Goal: Task Accomplishment & Management: Manage account settings

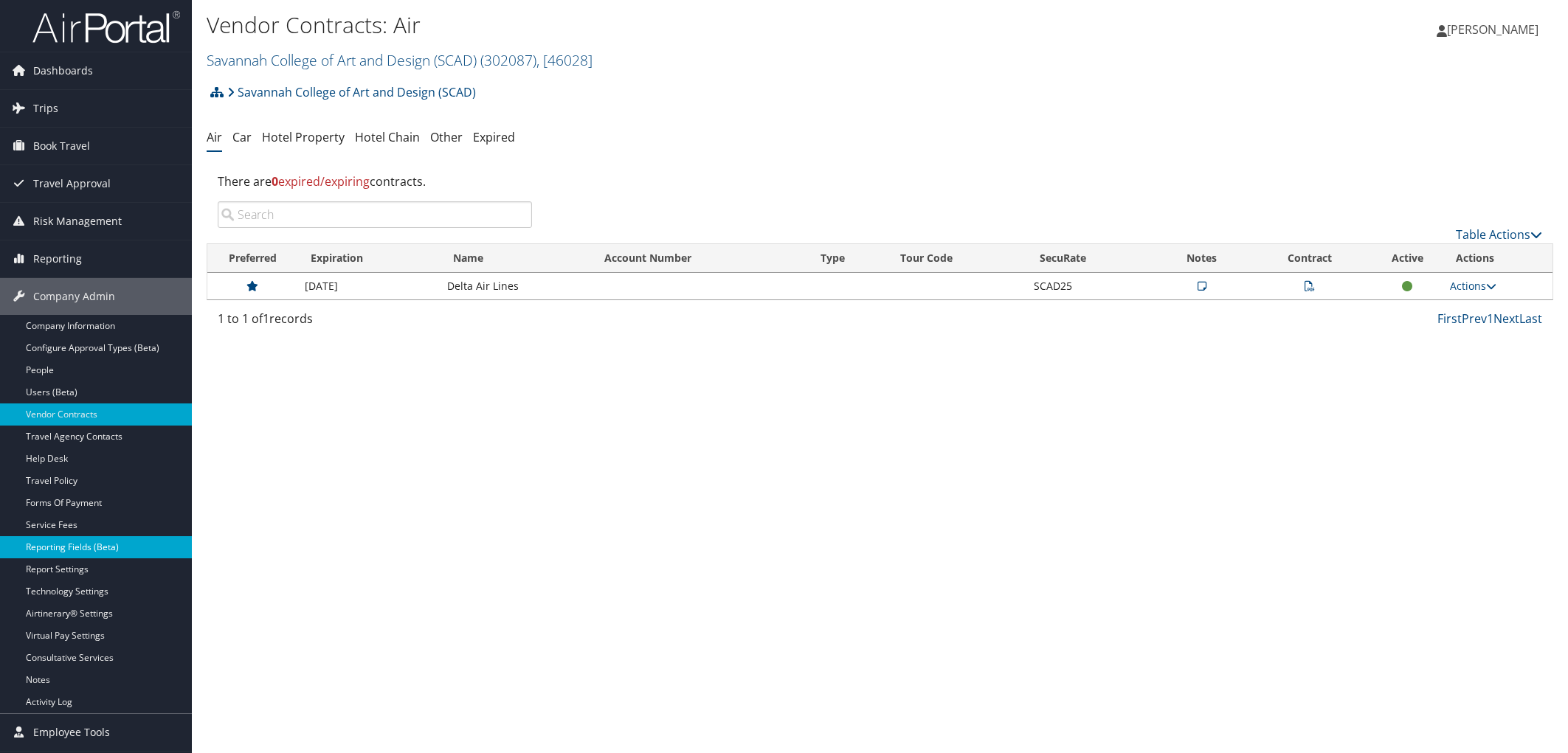
scroll to position [37, 0]
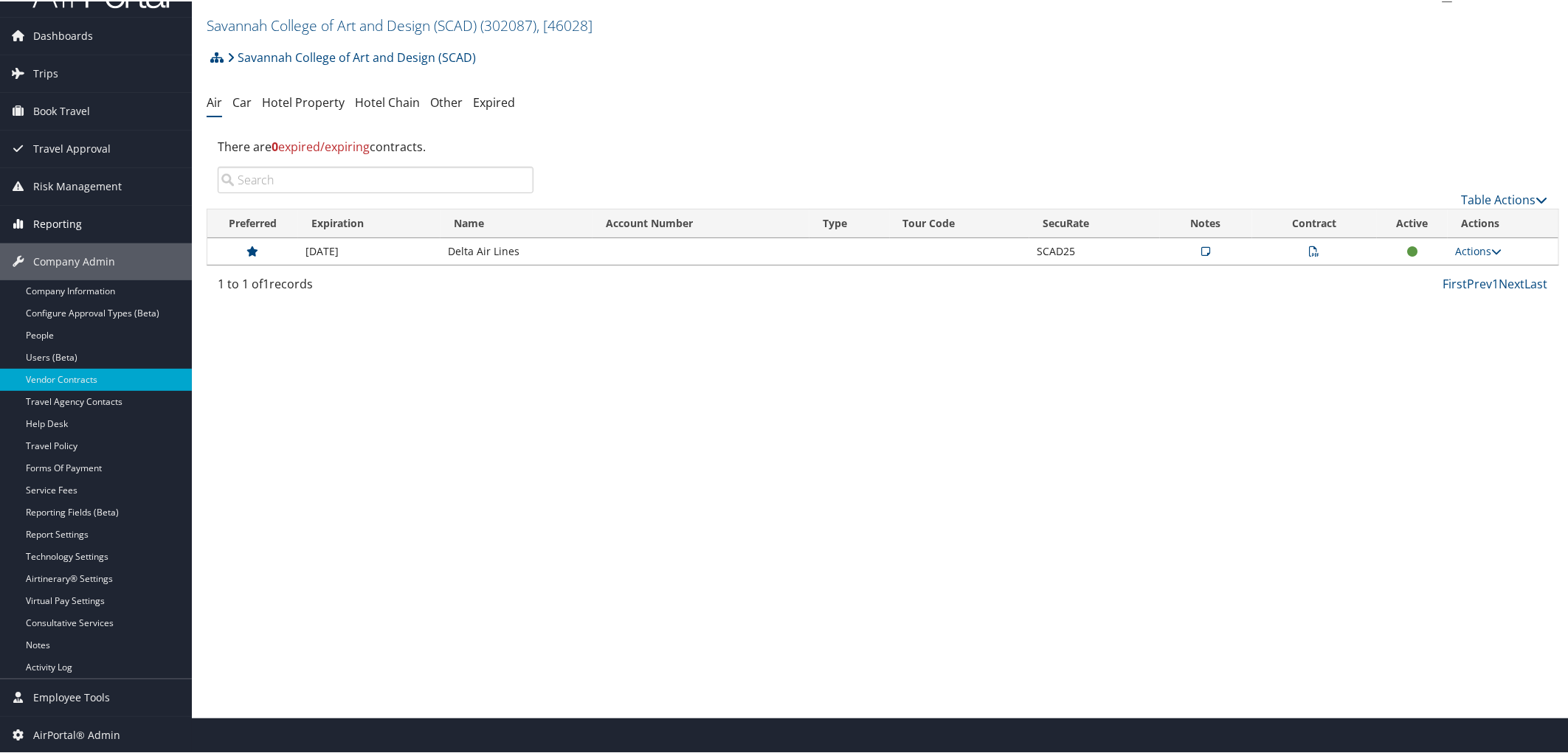
click at [56, 223] on span "Reporting" at bounding box center [57, 222] width 49 height 37
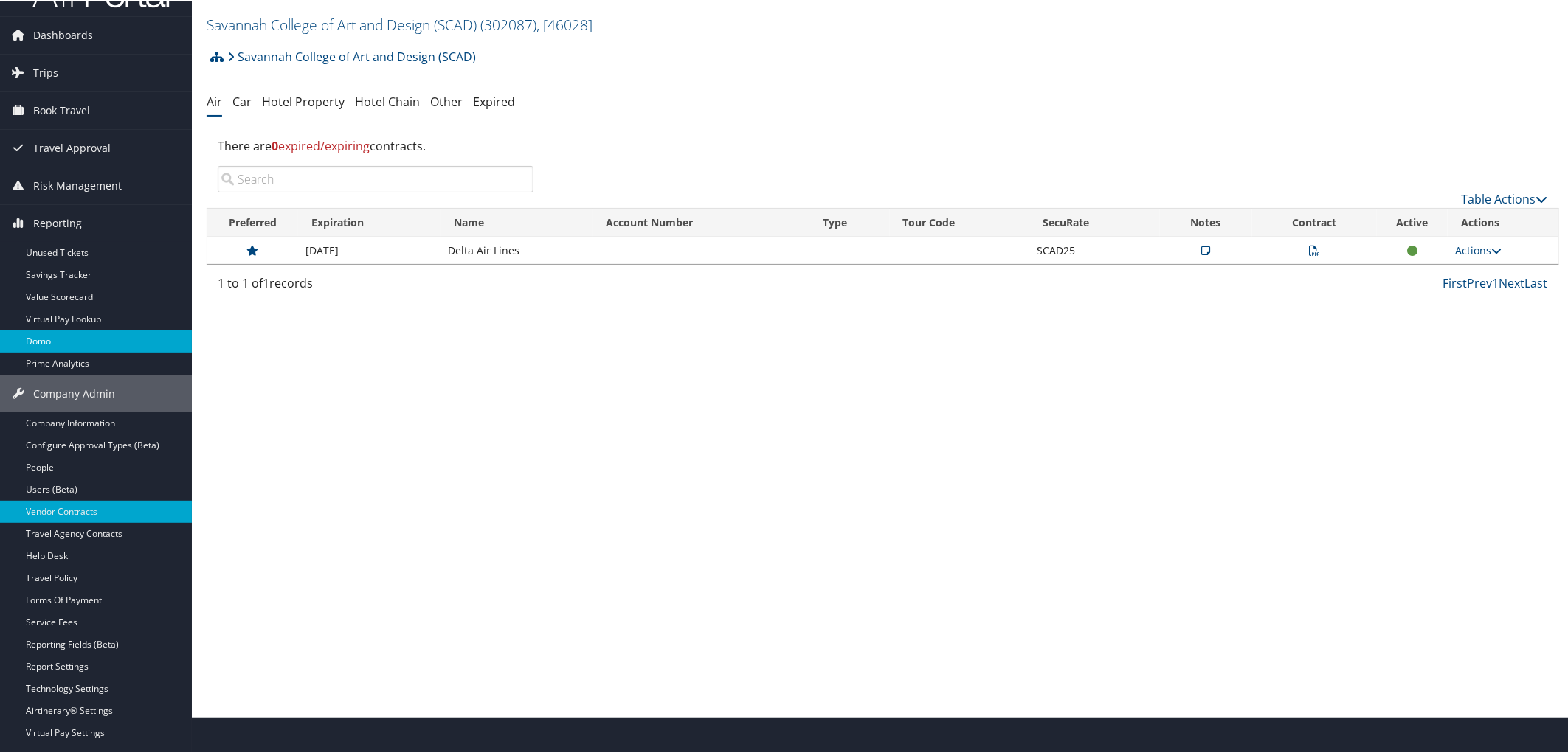
click at [81, 339] on link "Domo" at bounding box center [96, 340] width 192 height 22
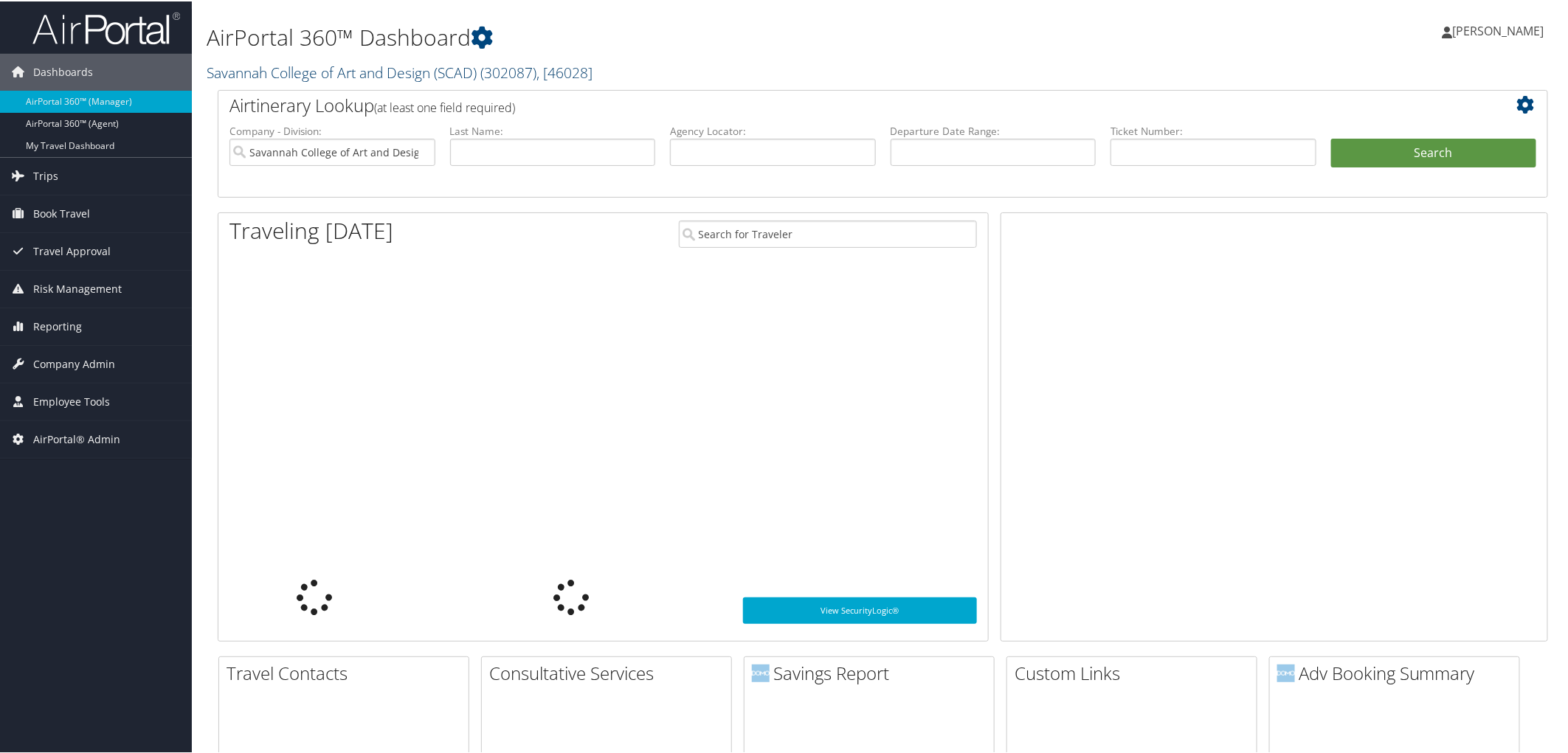
click at [314, 70] on link "Savannah College of Art and Design (SCAD) ( 302087 ) , [ 46028 ]" at bounding box center [400, 71] width 386 height 20
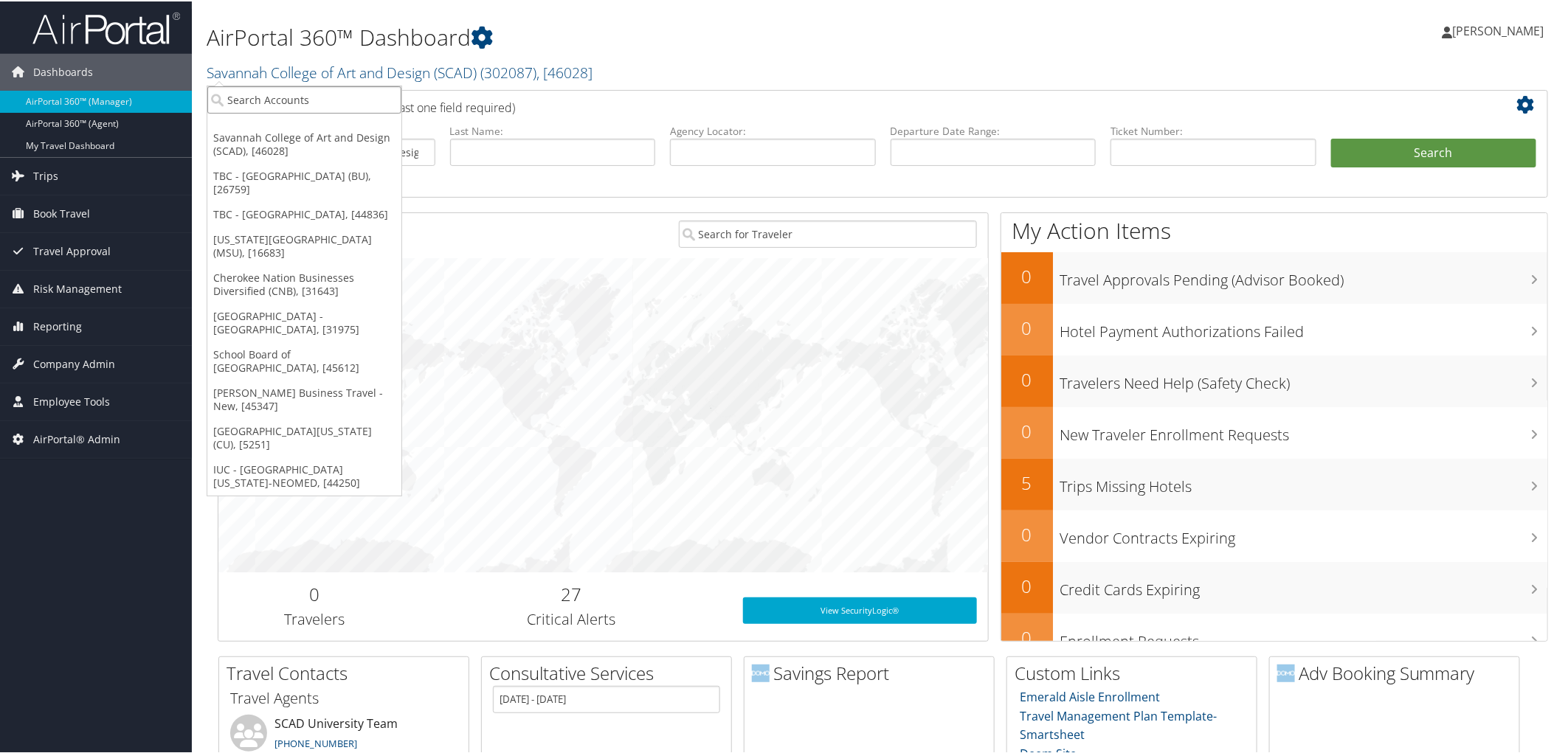
click at [311, 99] on input "search" at bounding box center [305, 99] width 194 height 27
type input "university of colorado"
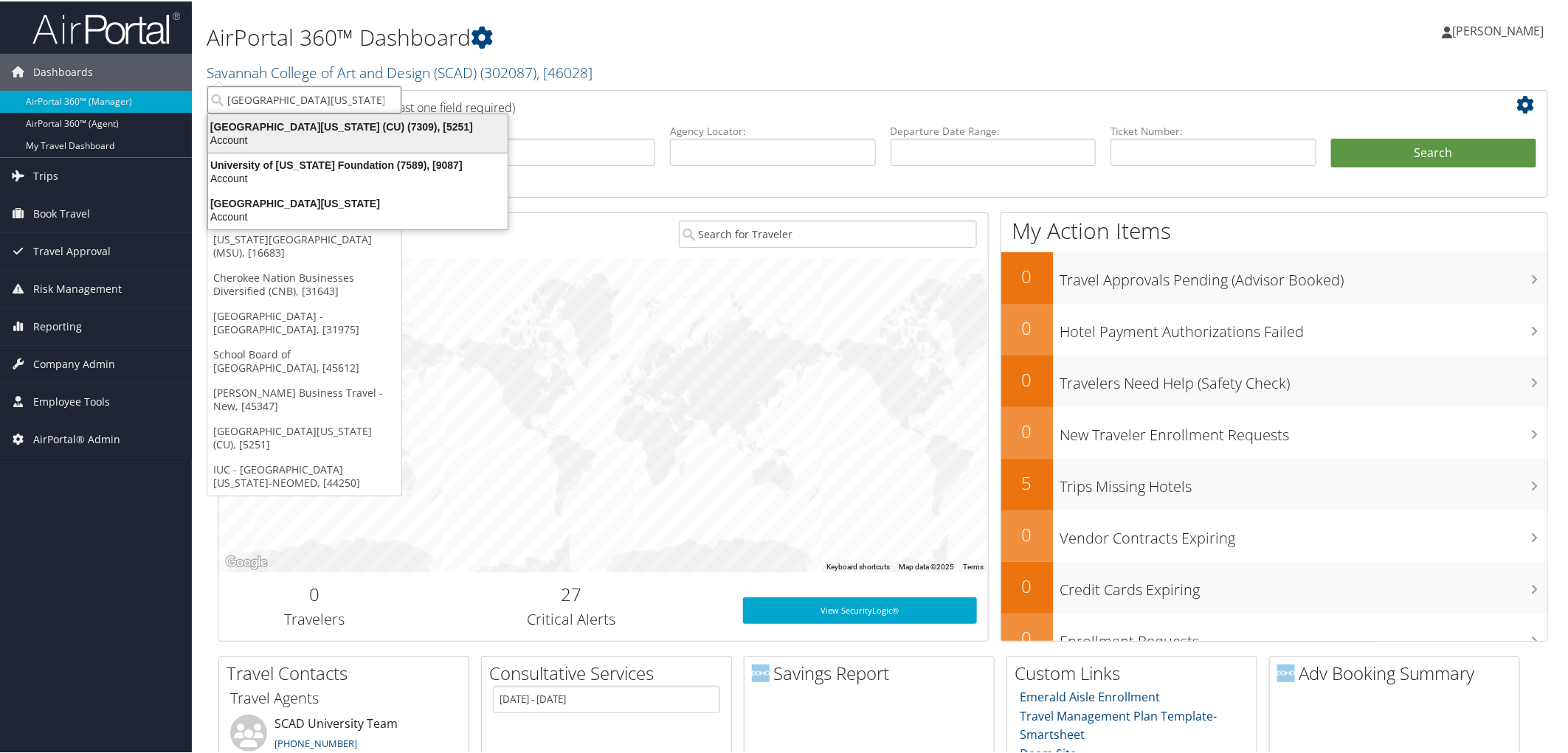
click at [308, 123] on div "University of Colorado (CU) (7309), [5251]" at bounding box center [358, 125] width 318 height 14
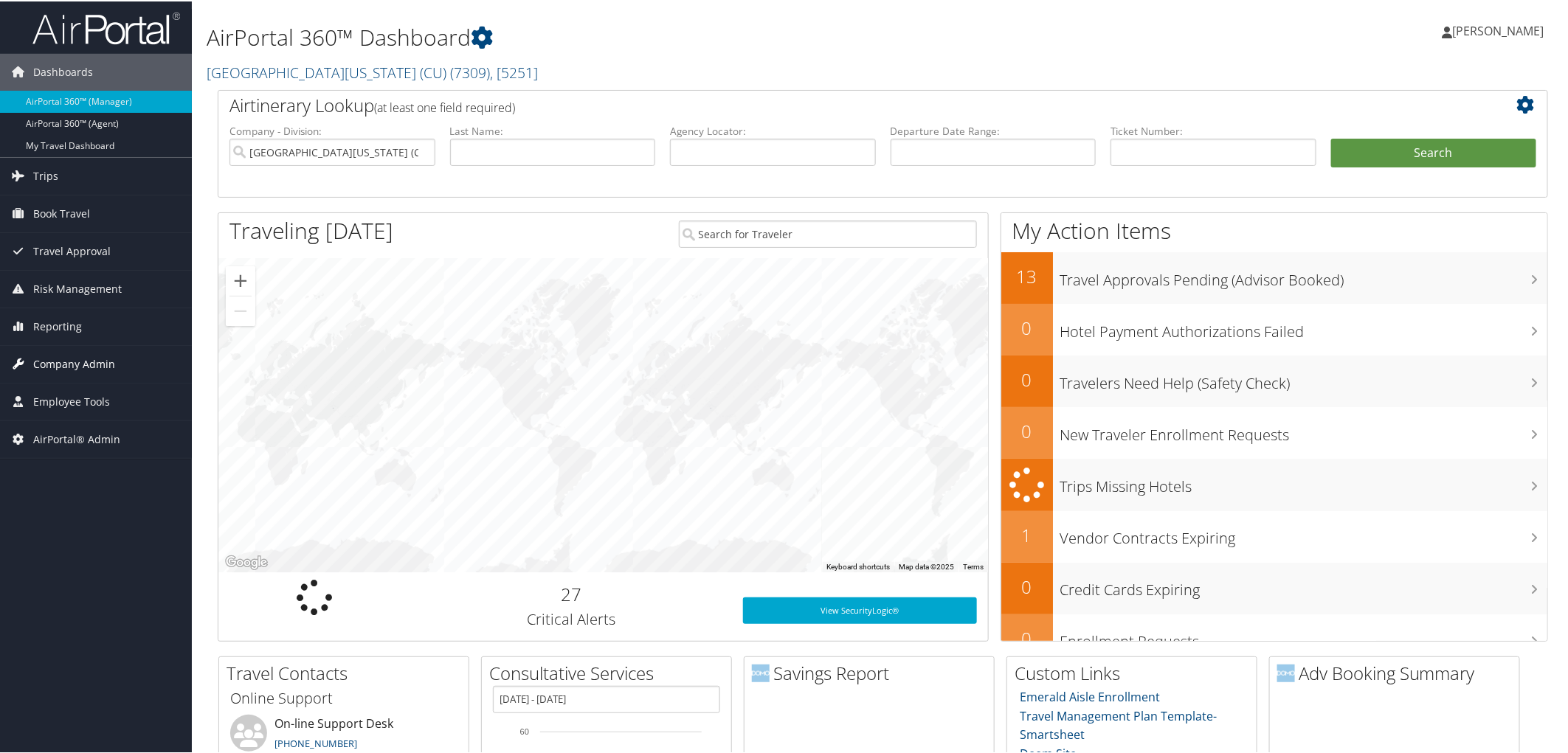
click at [81, 359] on span "Company Admin" at bounding box center [73, 363] width 81 height 37
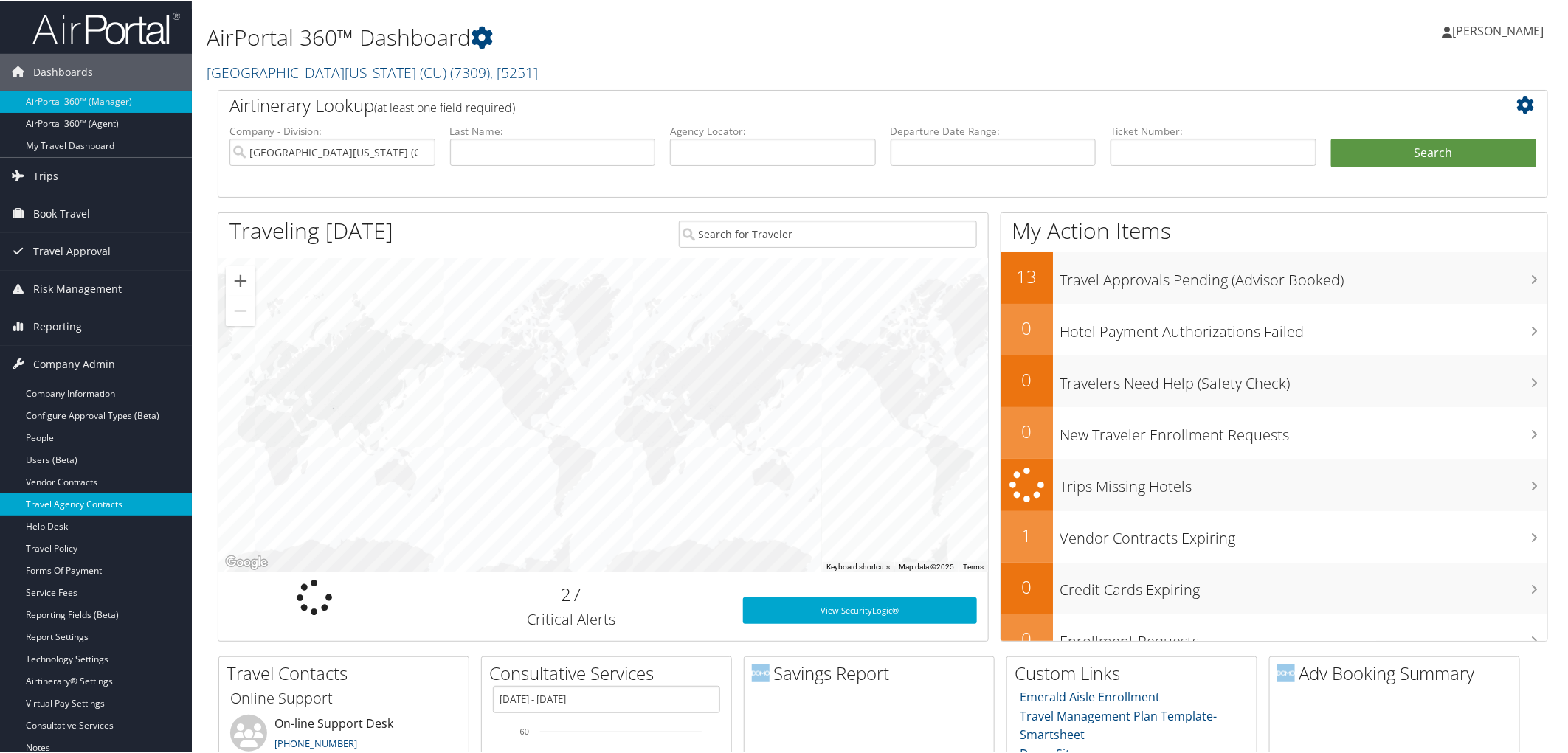
click at [84, 499] on link "Travel Agency Contacts" at bounding box center [96, 503] width 192 height 22
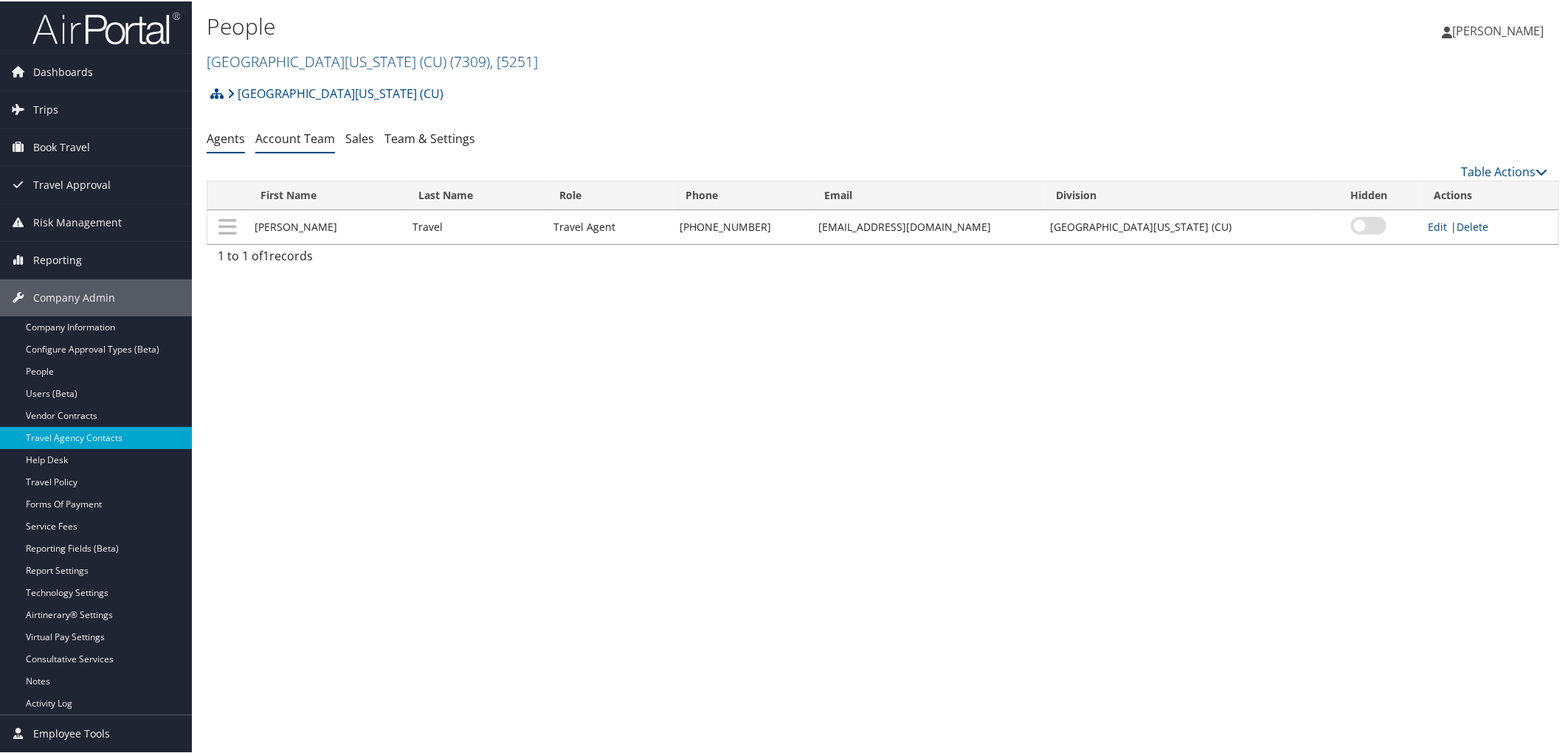
click at [307, 147] on li "Account Team" at bounding box center [295, 137] width 80 height 27
click at [307, 140] on link "Account Team" at bounding box center [295, 137] width 80 height 16
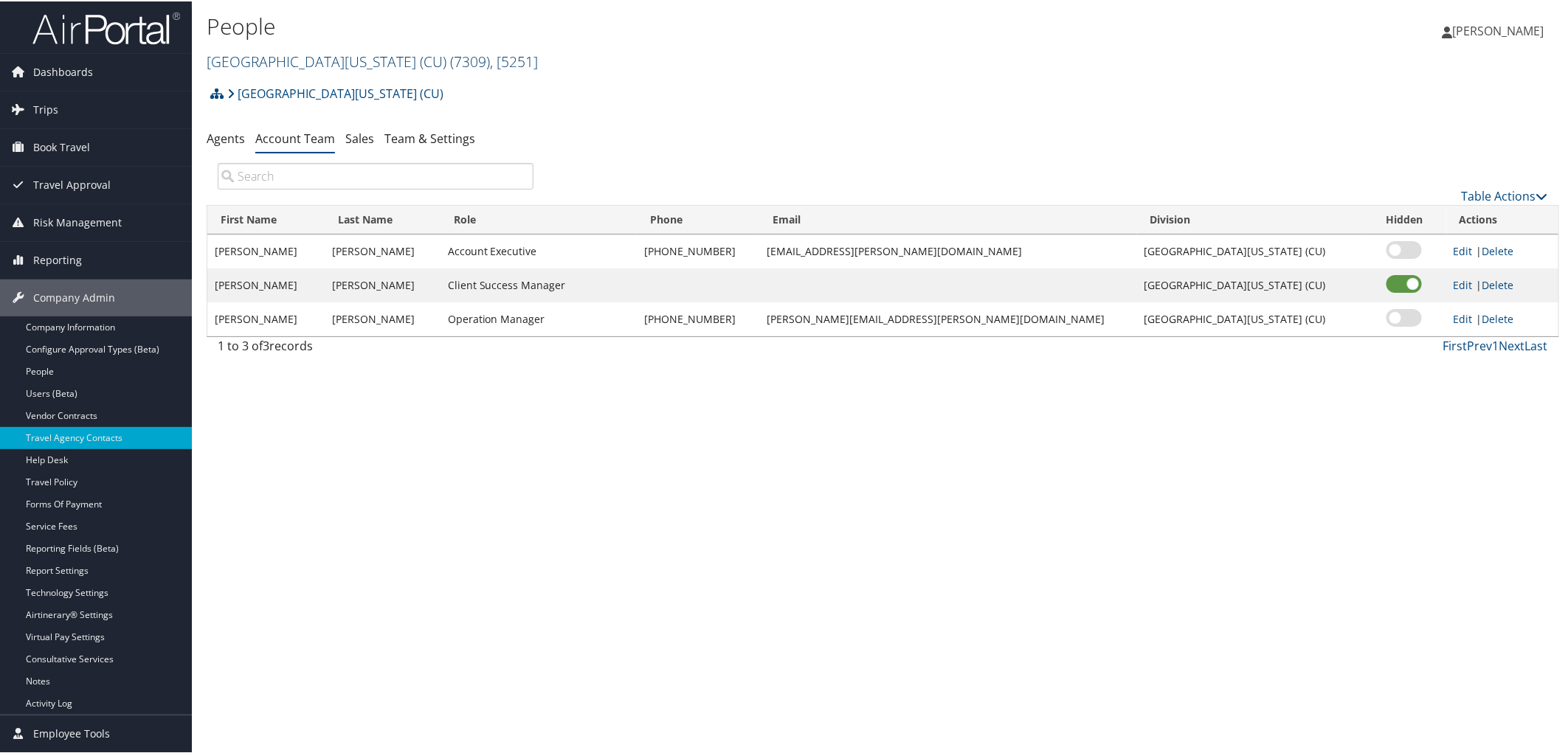
click at [285, 62] on link "University of Colorado (CU) ( 7309 ) , [ 5251 ]" at bounding box center [373, 60] width 331 height 20
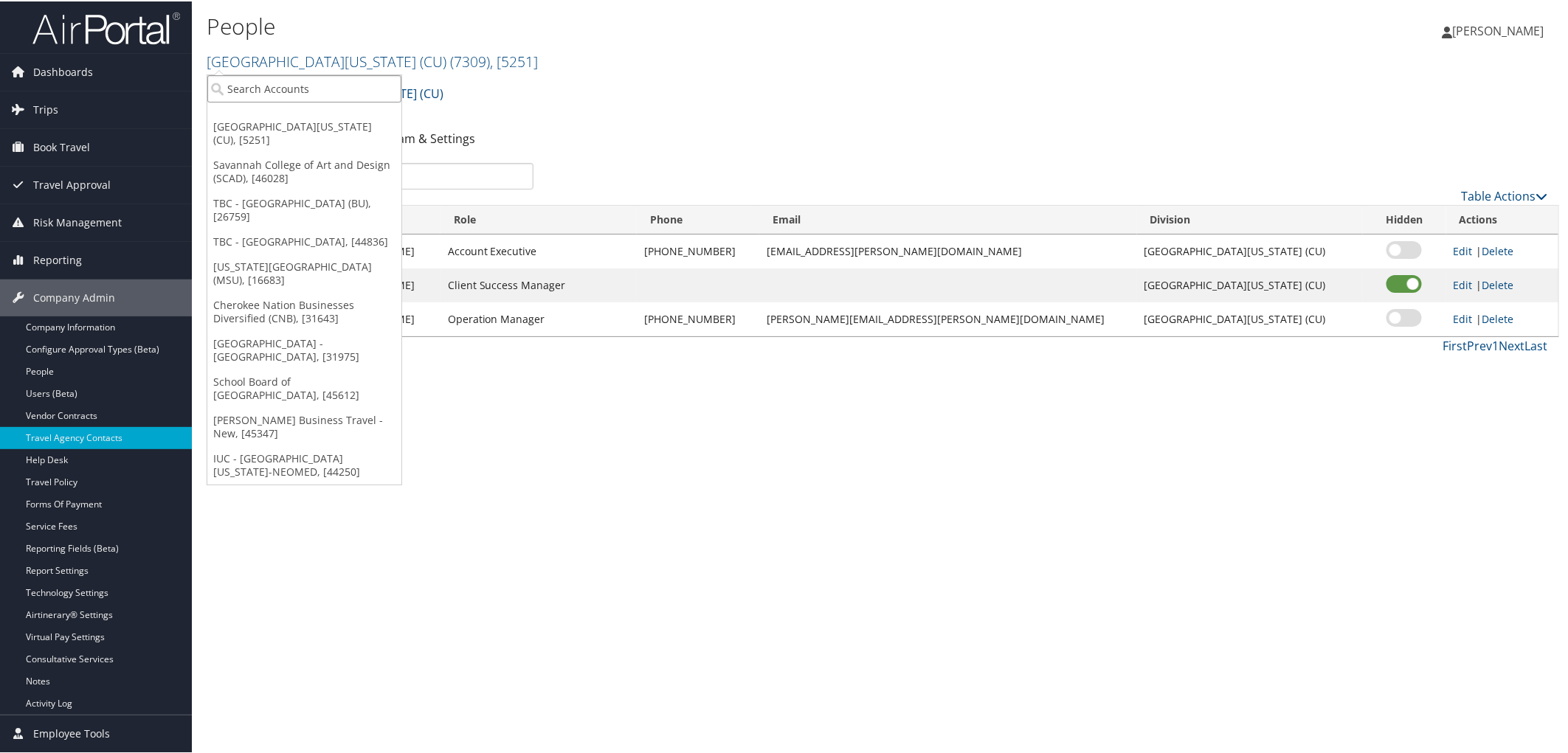
click at [288, 98] on input "search" at bounding box center [305, 88] width 194 height 27
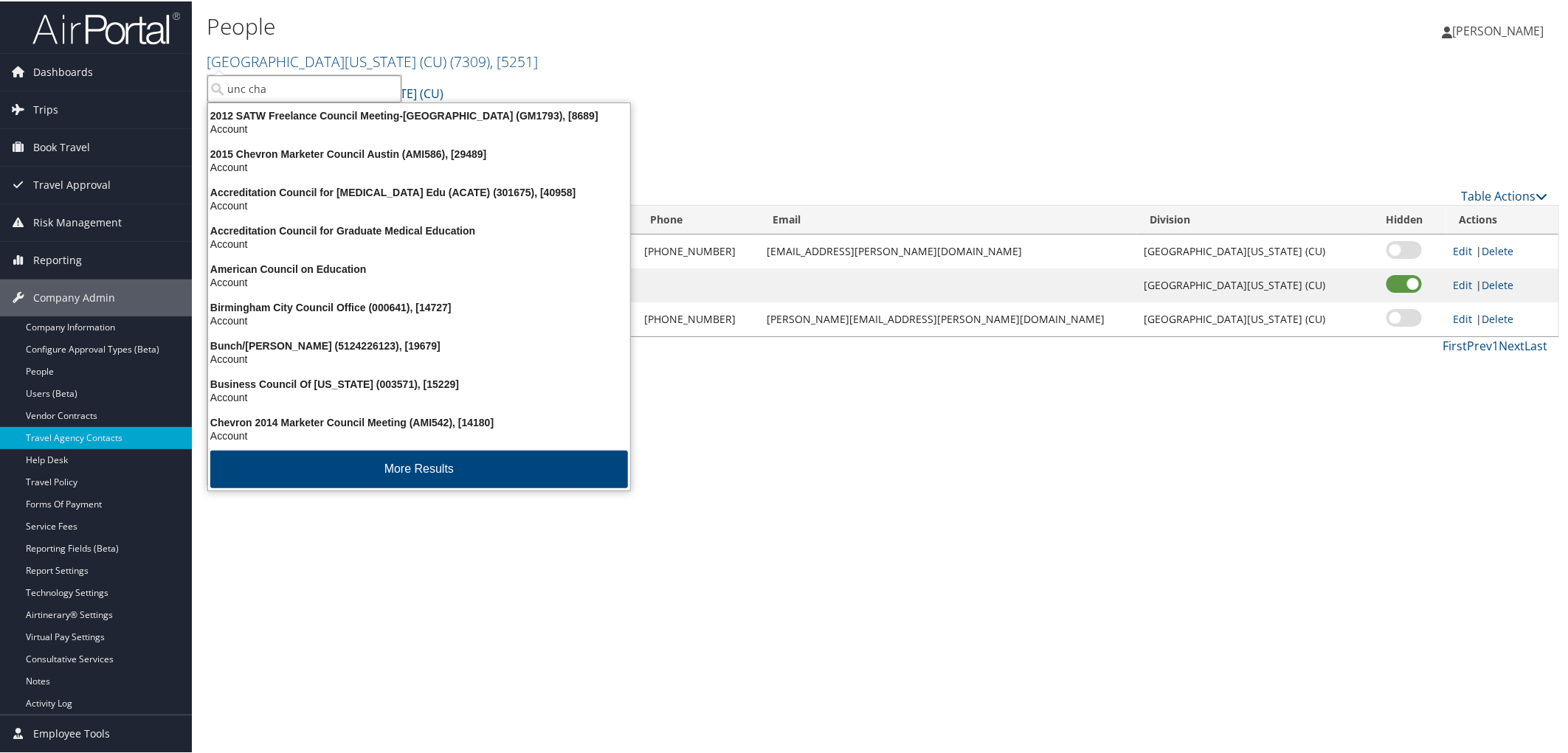
type input "unc char"
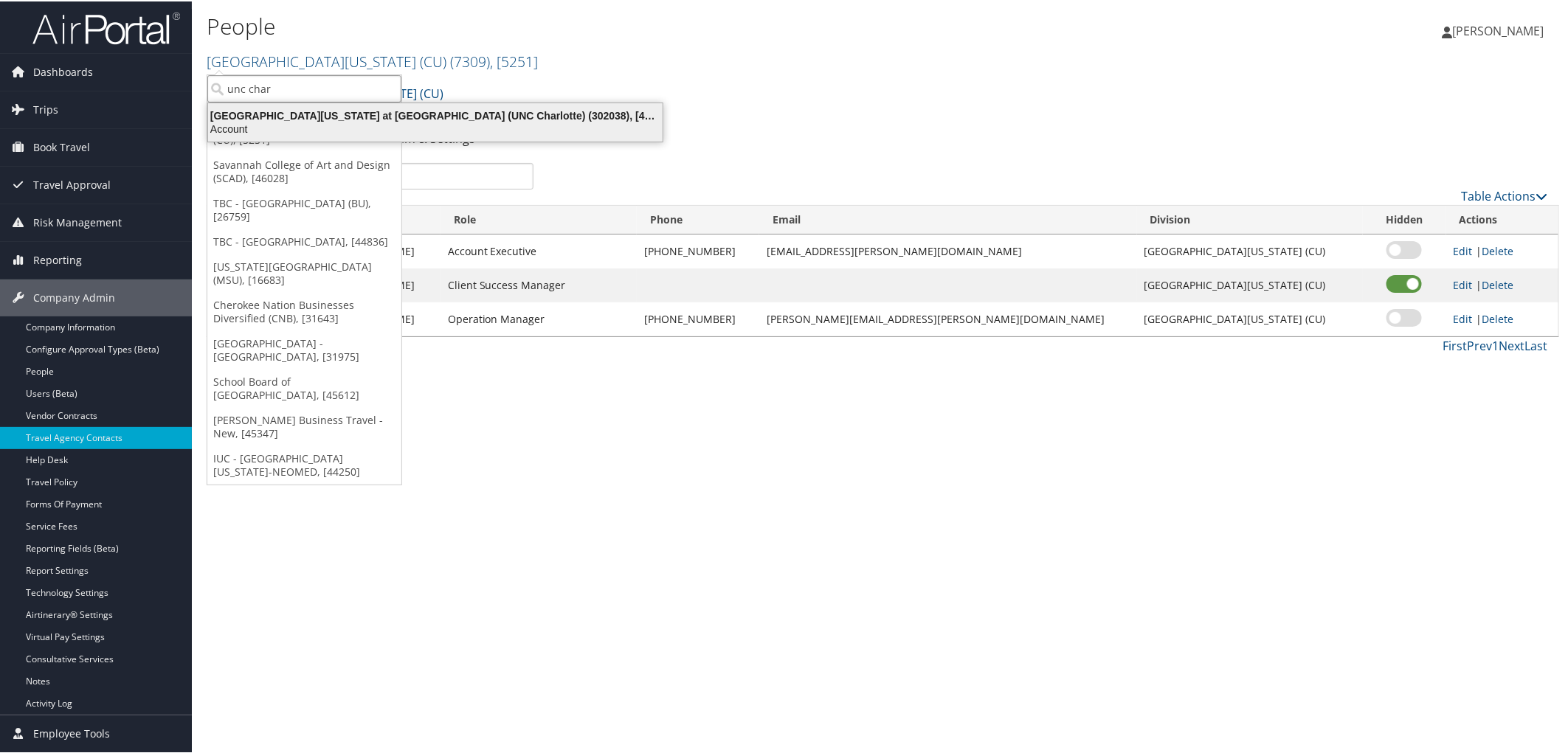
click at [303, 122] on div "Account" at bounding box center [436, 127] width 472 height 14
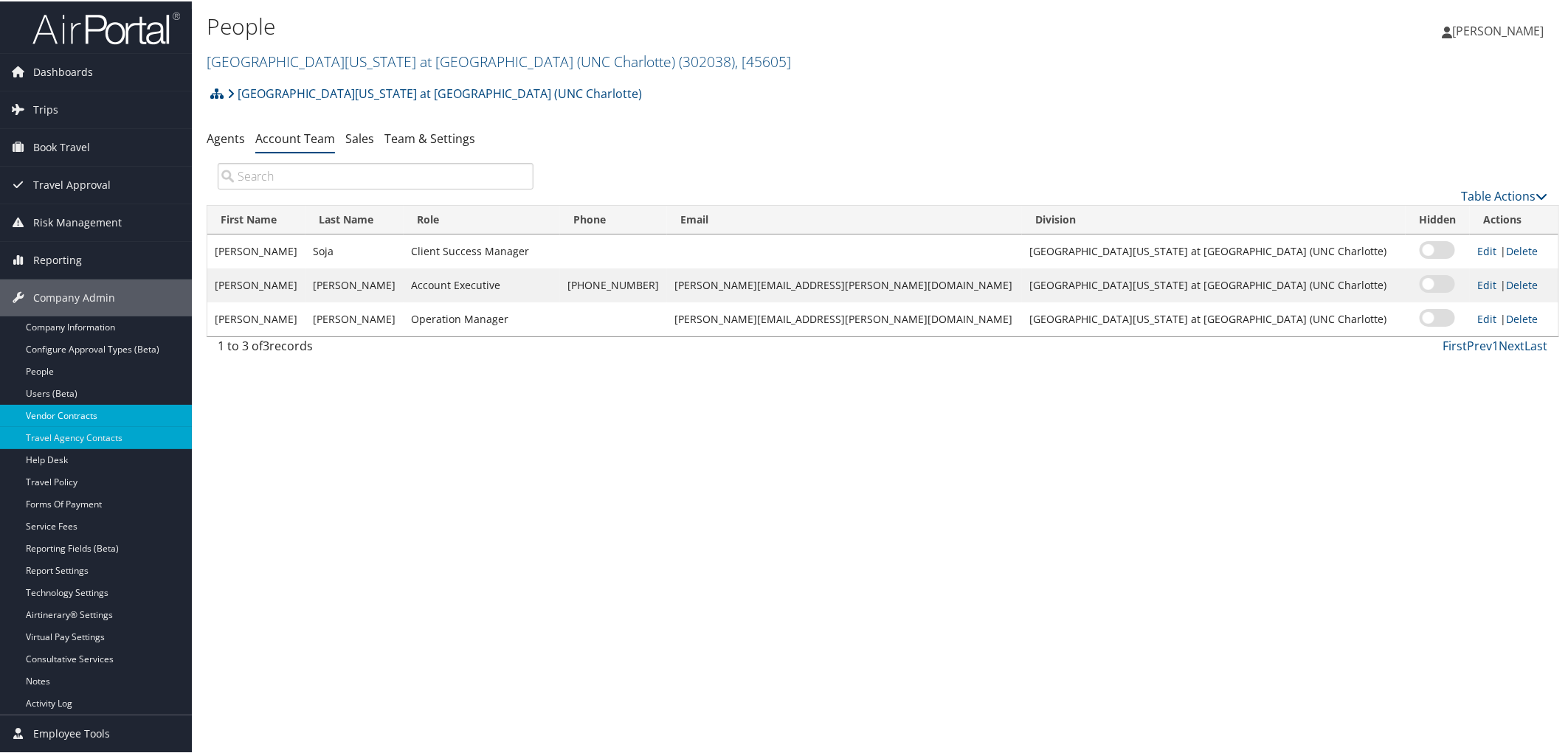
click at [94, 411] on link "Vendor Contracts" at bounding box center [96, 414] width 192 height 22
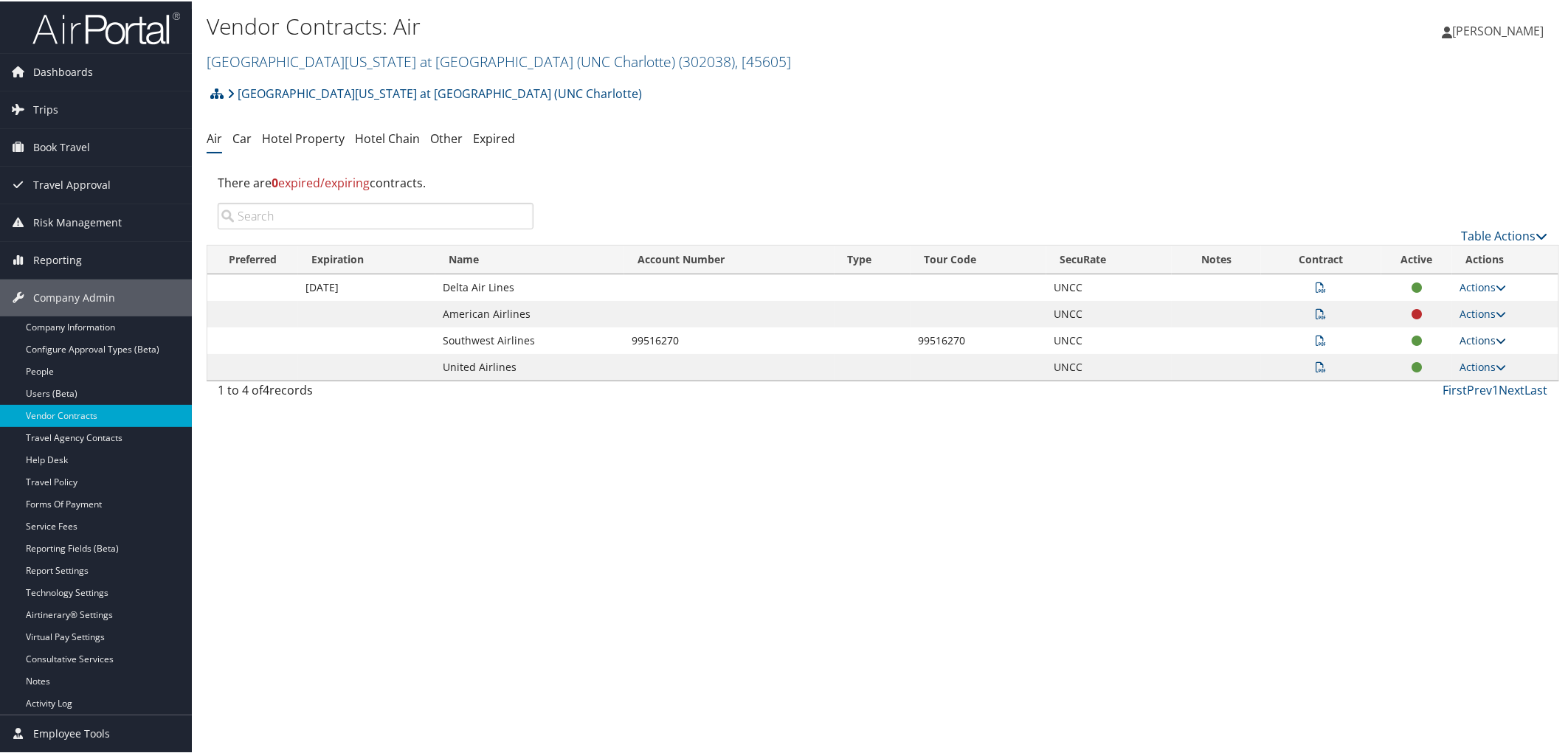
click at [1469, 339] on link "Actions" at bounding box center [1483, 339] width 47 height 14
click at [1434, 378] on link "Edit Contract" at bounding box center [1448, 385] width 98 height 25
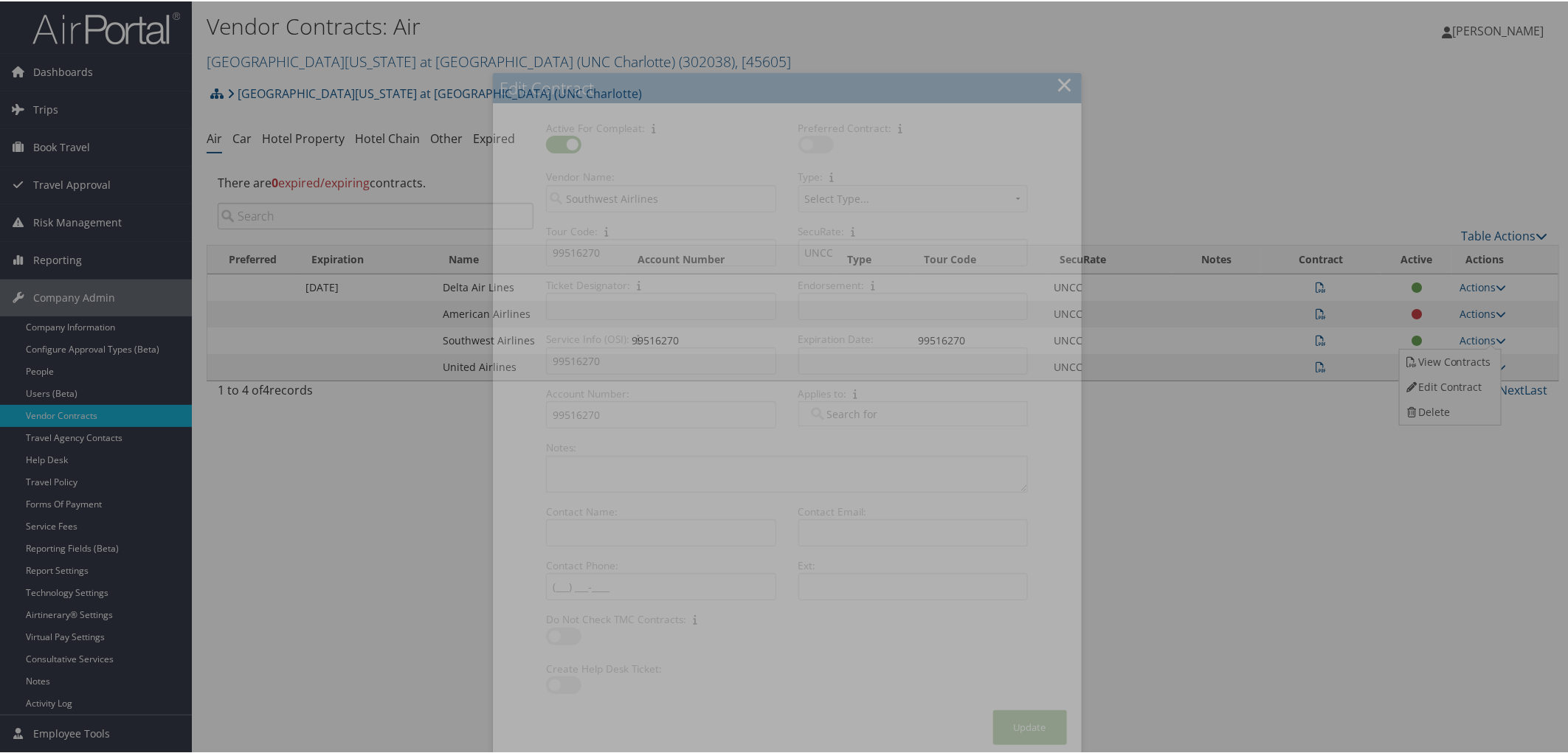
select select "[object Object]"
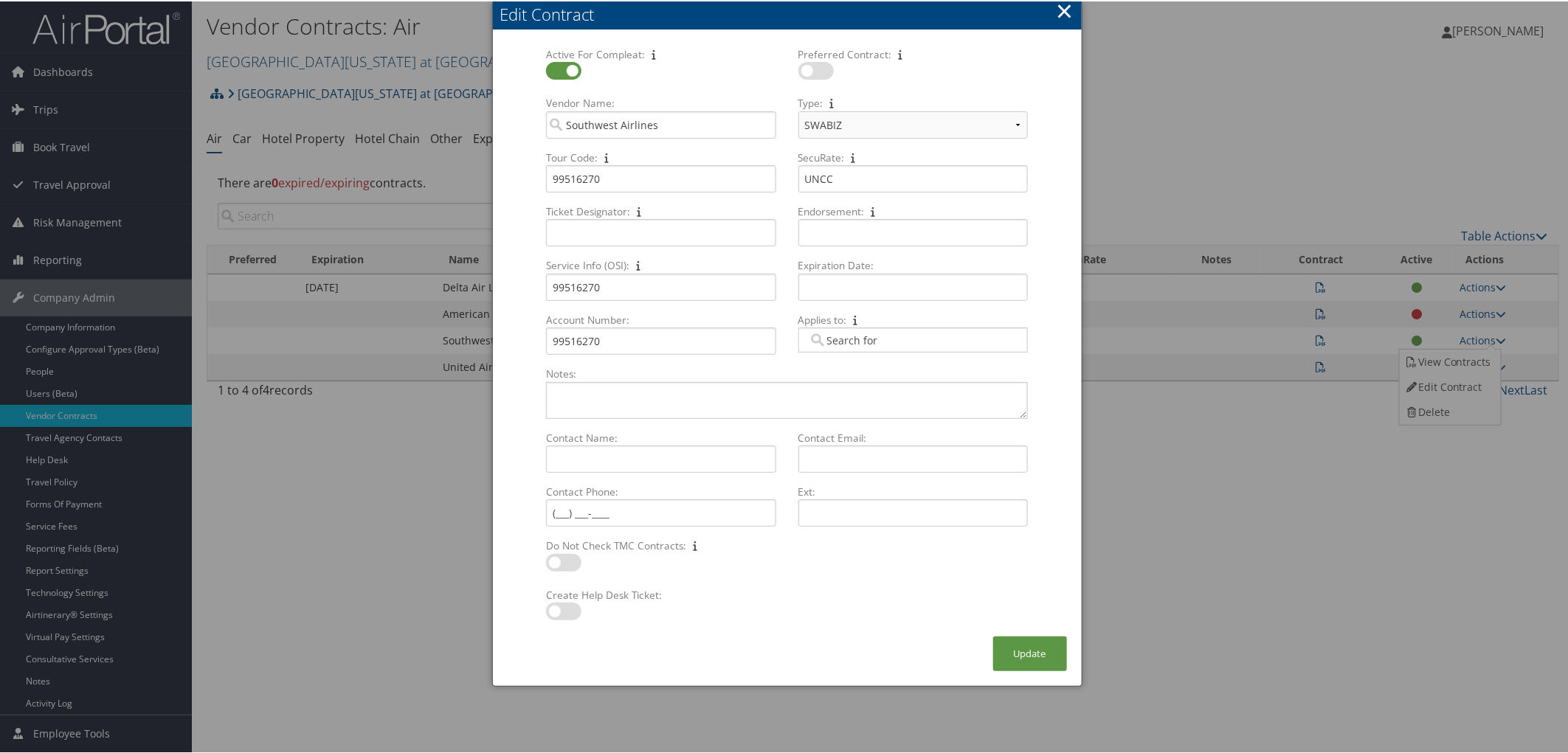
click at [1063, 2] on button "×" at bounding box center [1065, 9] width 17 height 29
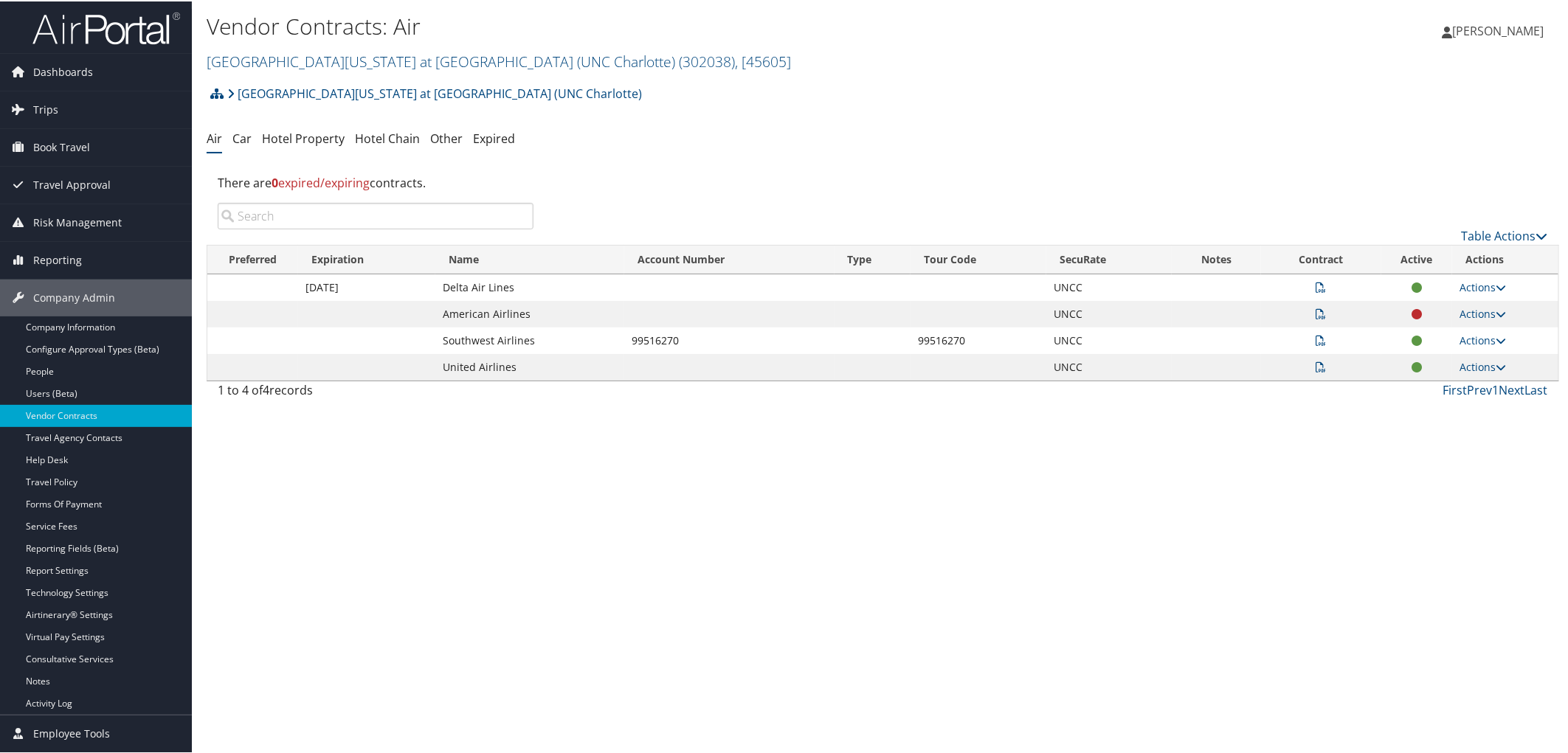
click at [1316, 340] on icon at bounding box center [1321, 339] width 10 height 10
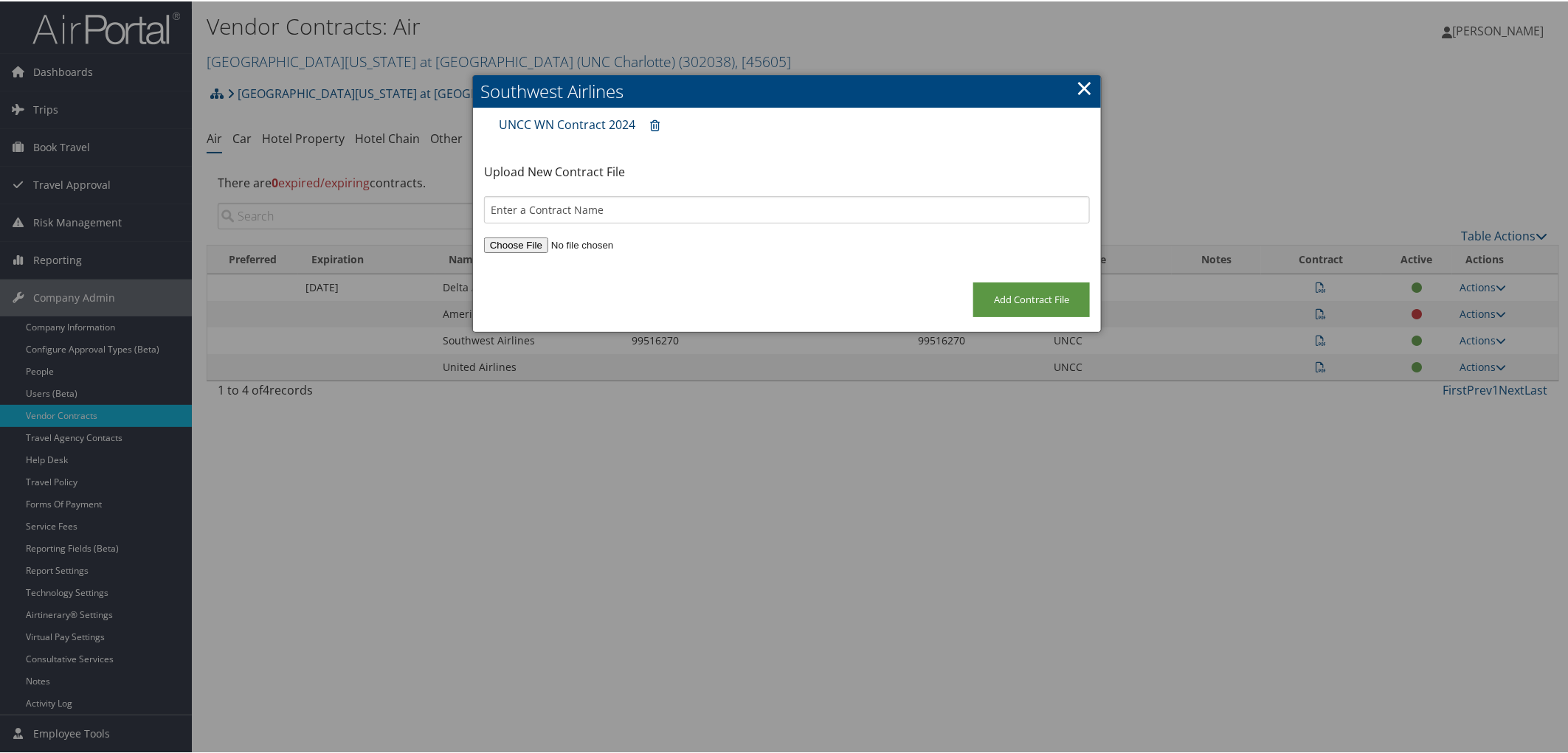
click at [552, 124] on link "UNCC WN Contract 2024" at bounding box center [567, 124] width 136 height 16
click at [1078, 87] on link "×" at bounding box center [1085, 86] width 17 height 29
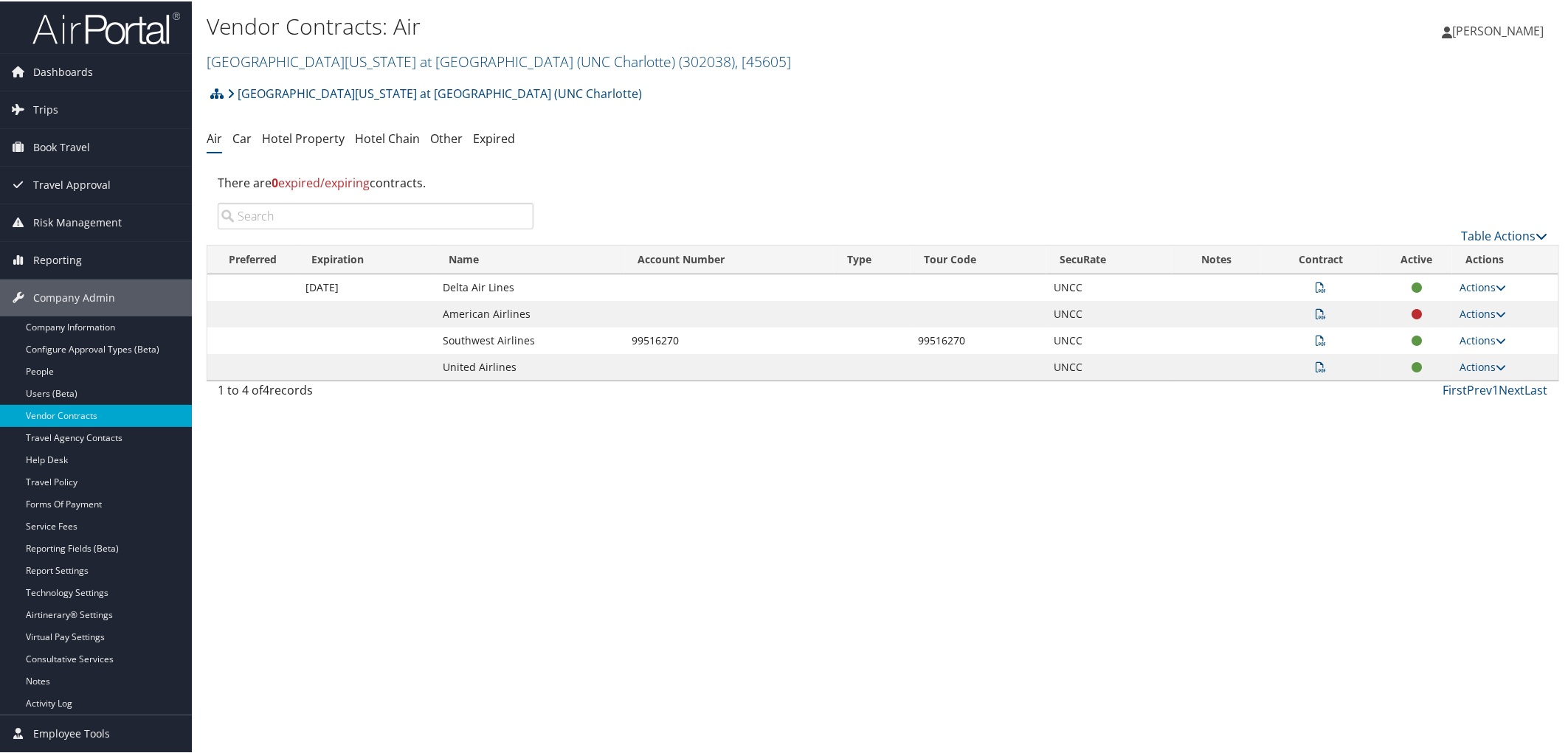
click at [1316, 360] on icon at bounding box center [1321, 365] width 10 height 10
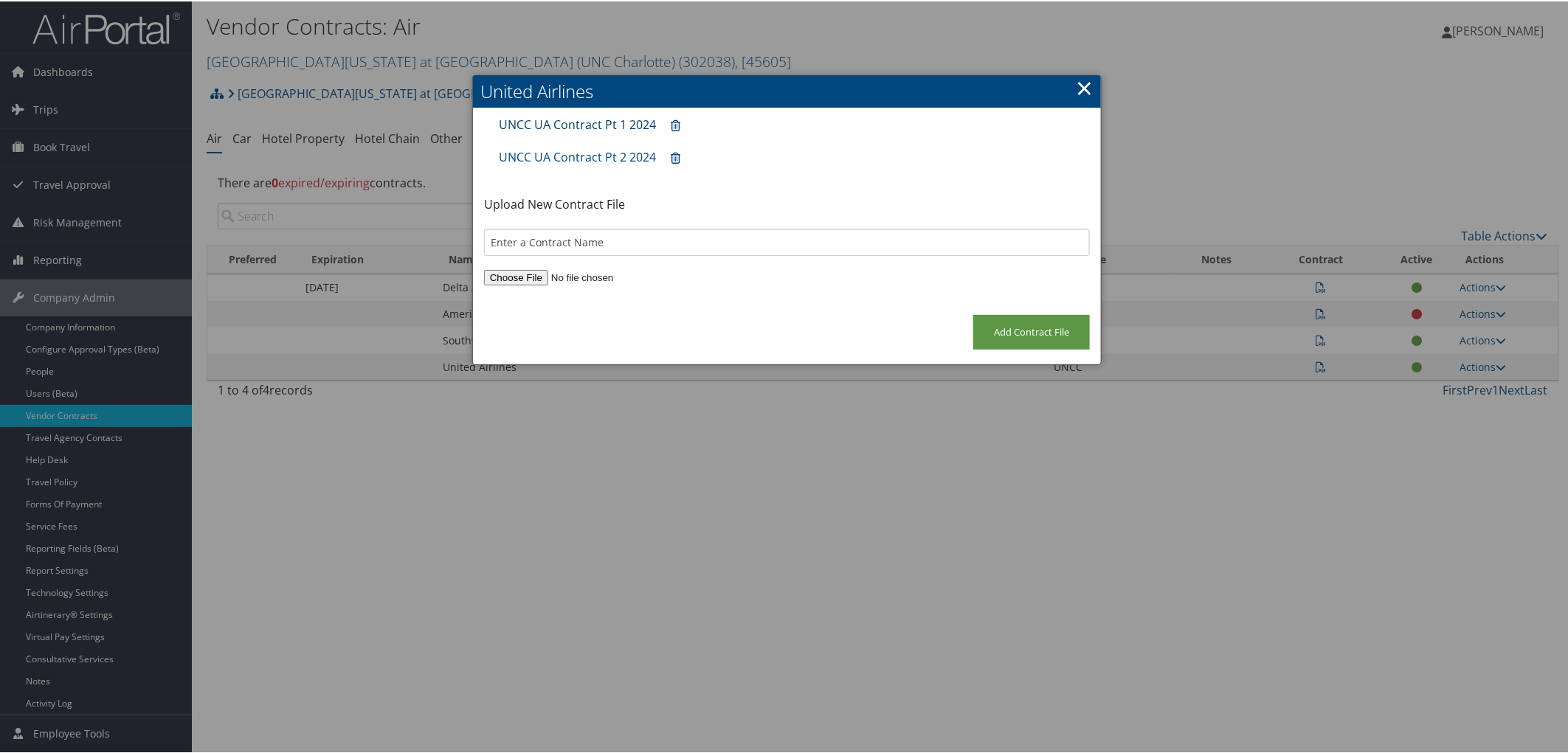
click at [571, 122] on link "UNCC UA Contract Pt 1 2024" at bounding box center [578, 124] width 157 height 16
click at [1080, 84] on link "×" at bounding box center [1085, 86] width 17 height 29
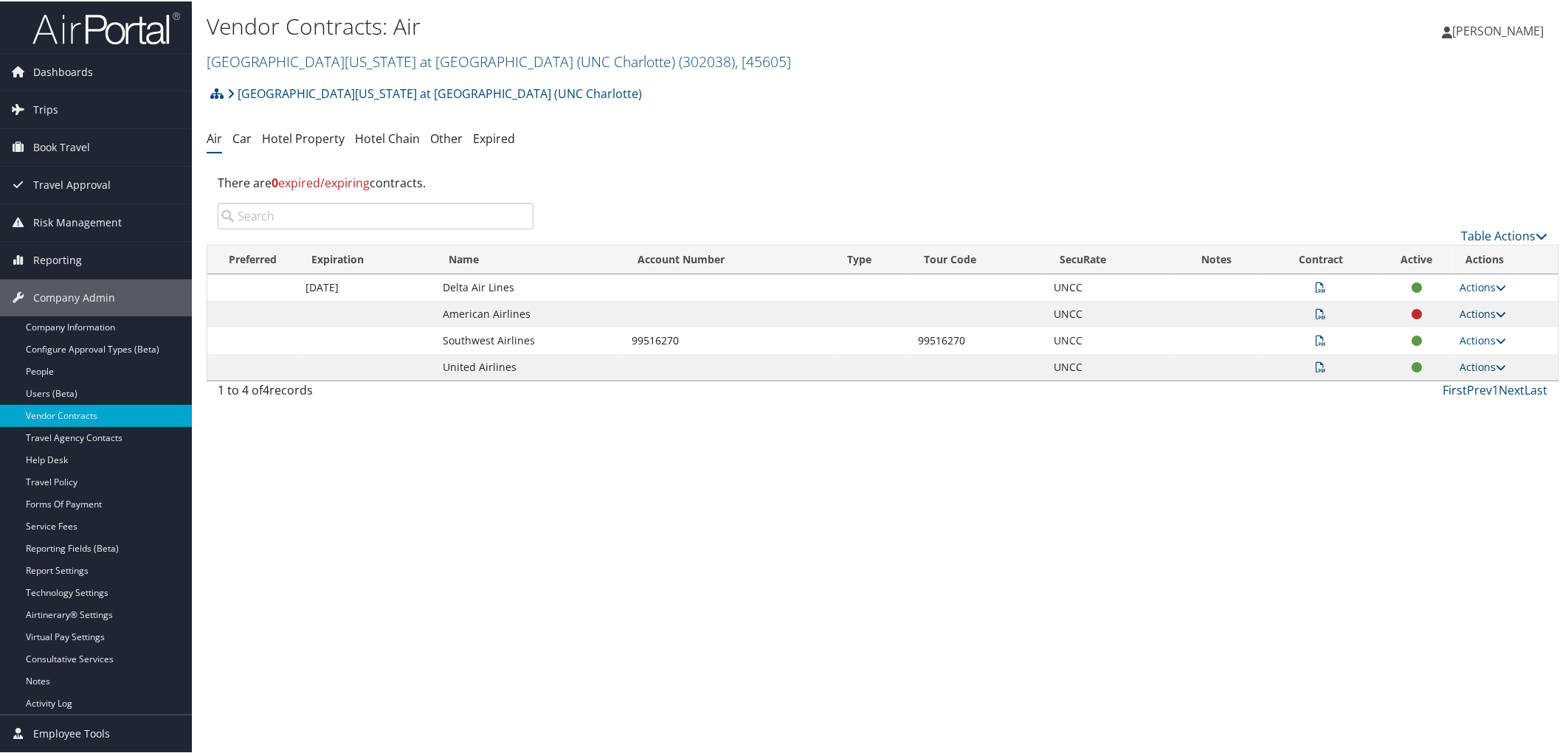
click at [1470, 312] on link "Actions" at bounding box center [1483, 312] width 47 height 14
click at [1330, 409] on div "Vendor Contracts: Air University of North Carolina at Charlotte (UNC Charlotte)…" at bounding box center [883, 376] width 1382 height 753
click at [1316, 310] on icon at bounding box center [1321, 312] width 10 height 10
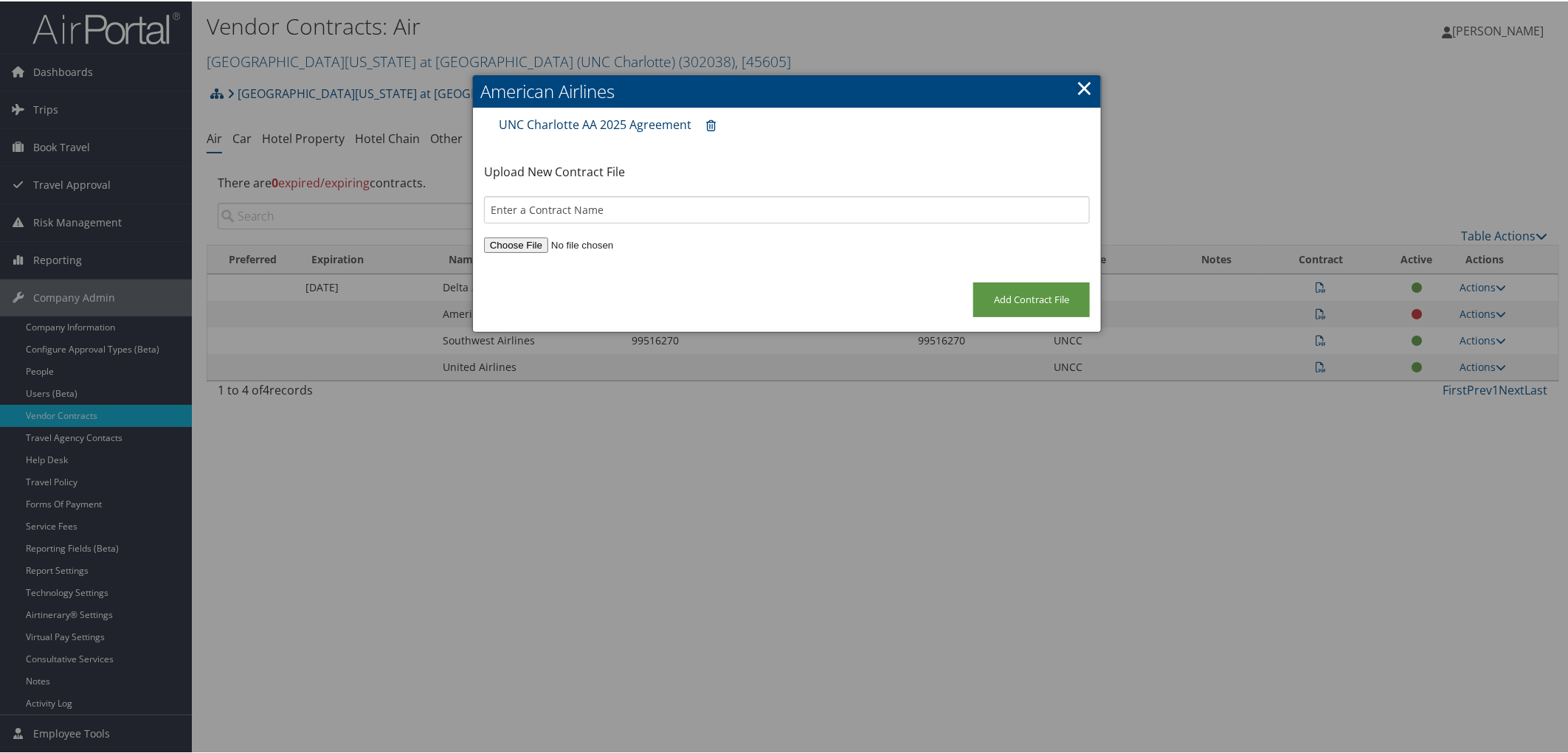
click at [554, 120] on link "UNC Charlotte AA 2025 Agreement" at bounding box center [595, 124] width 192 height 16
click at [1083, 81] on link "×" at bounding box center [1085, 86] width 17 height 29
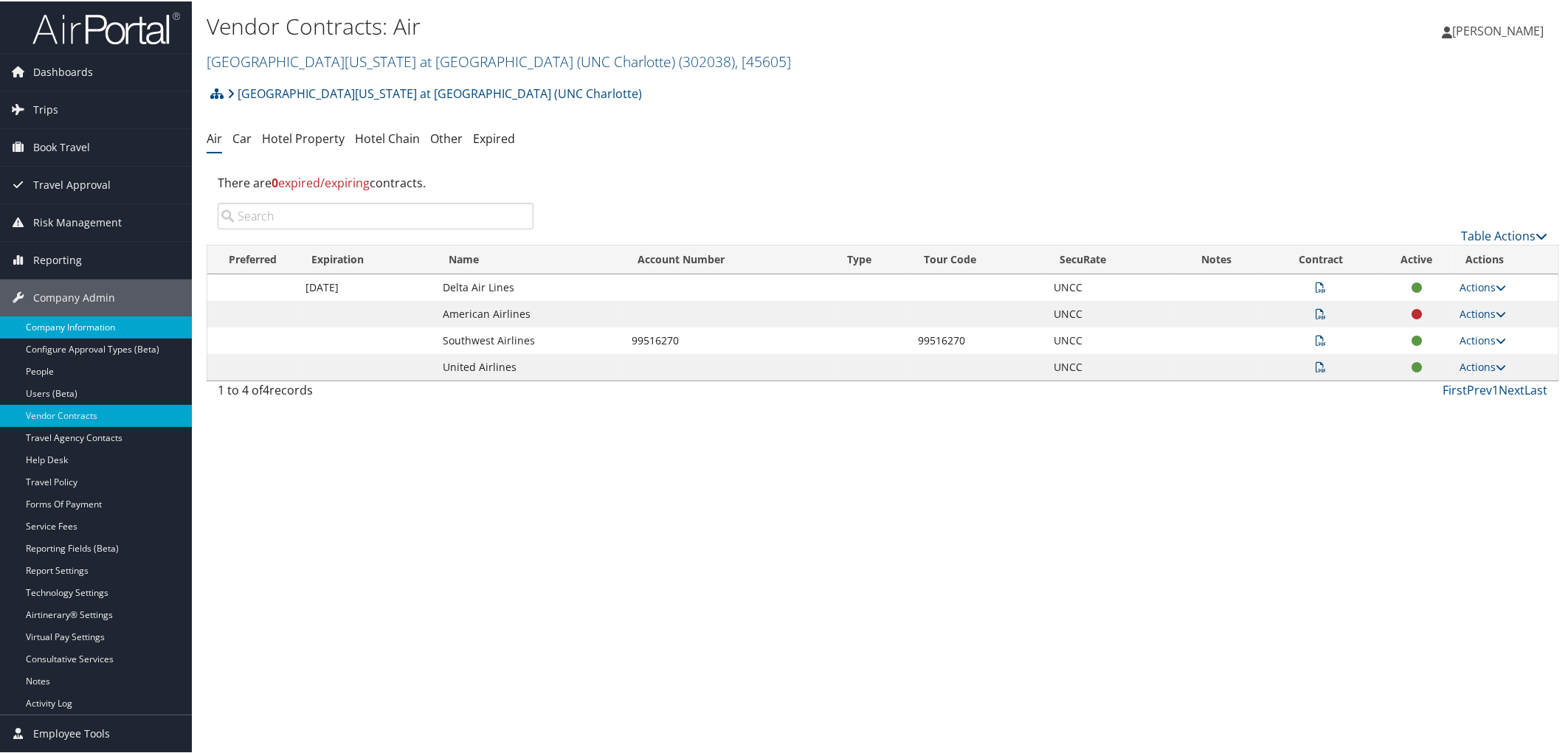
click at [131, 322] on link "Company Information" at bounding box center [96, 326] width 192 height 22
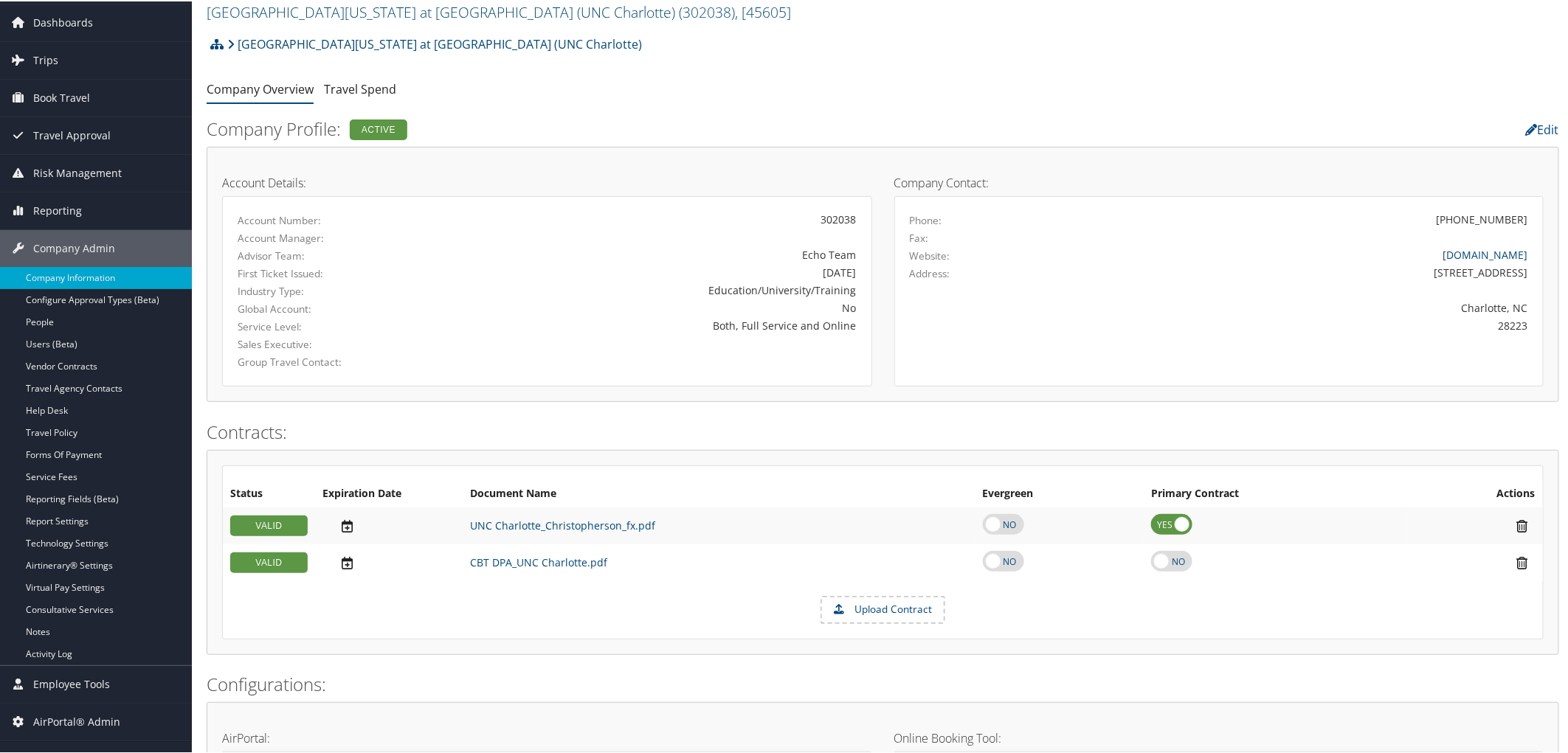
scroll to position [9, 0]
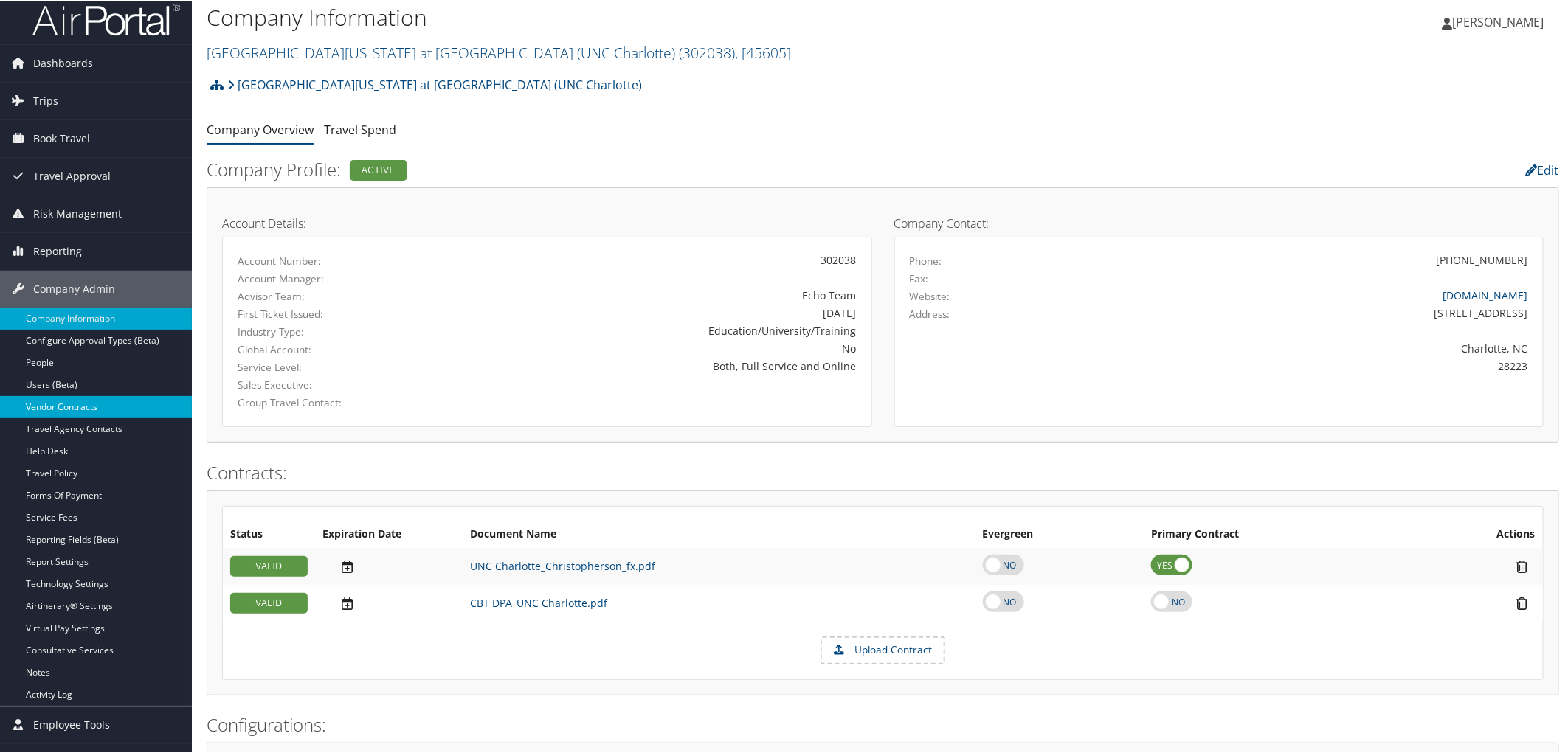
click at [69, 405] on link "Vendor Contracts" at bounding box center [96, 405] width 192 height 22
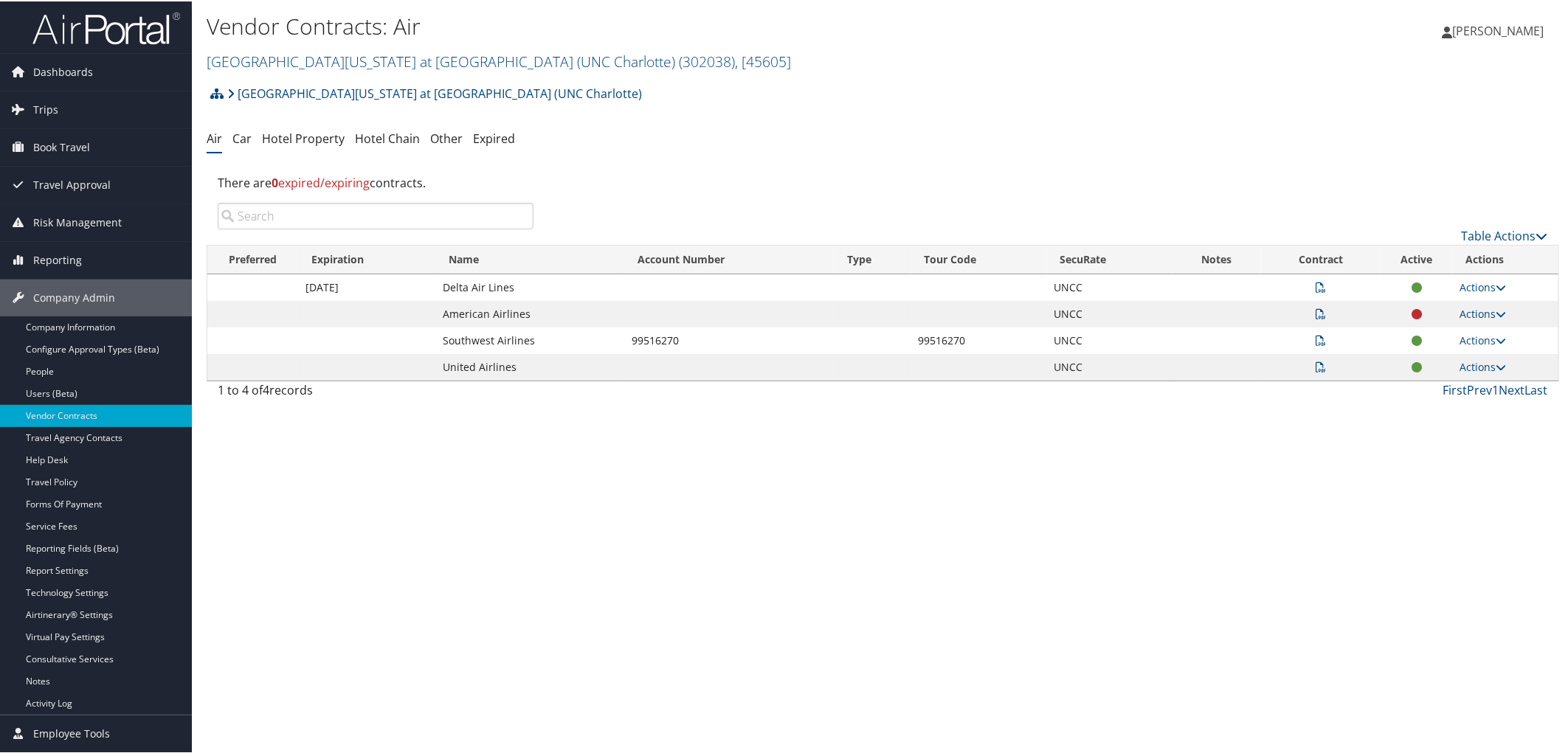
click at [1319, 285] on icon at bounding box center [1321, 285] width 10 height 10
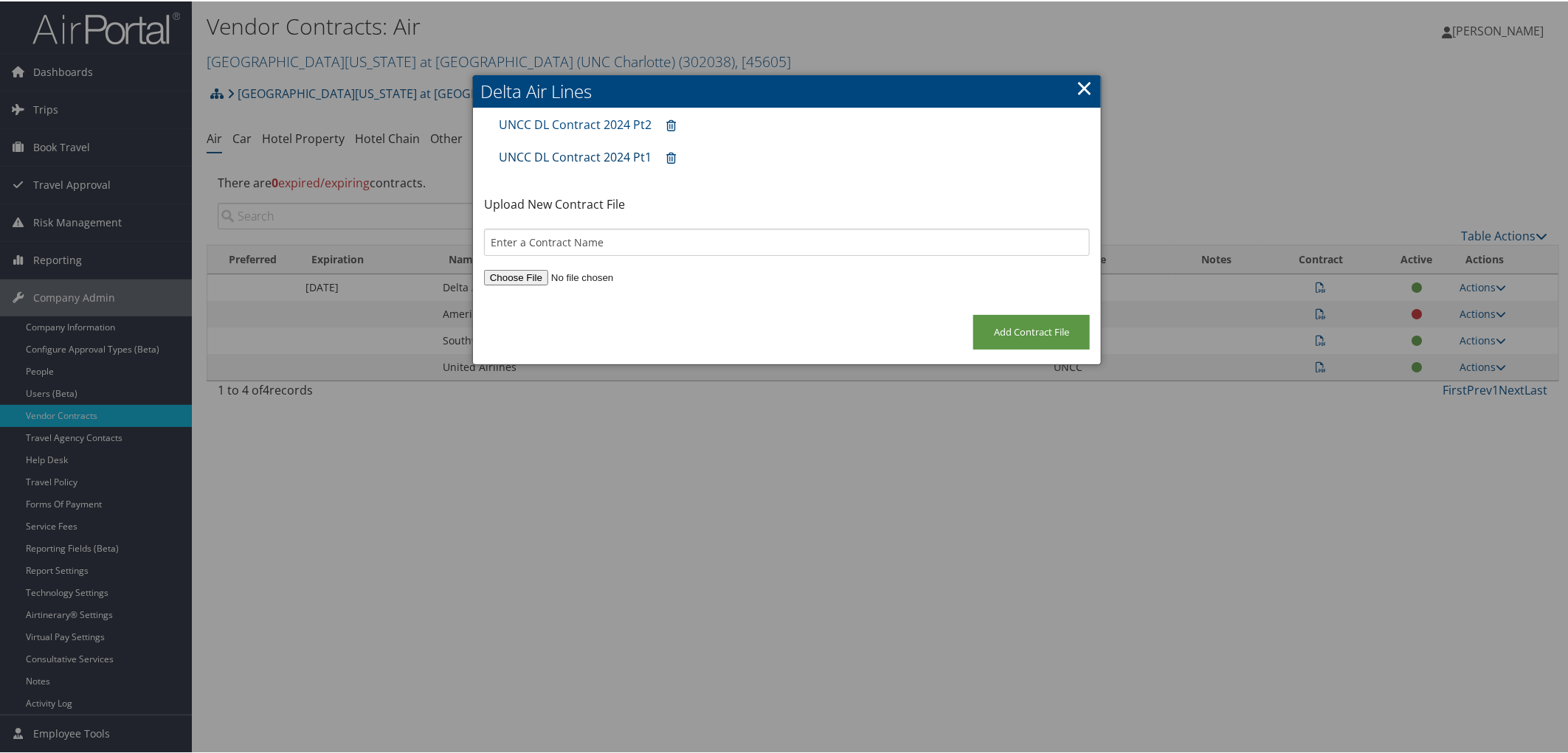
click at [577, 154] on link "UNCC DL Contract 2024 Pt1" at bounding box center [575, 156] width 153 height 16
click at [1082, 84] on link "×" at bounding box center [1085, 86] width 17 height 29
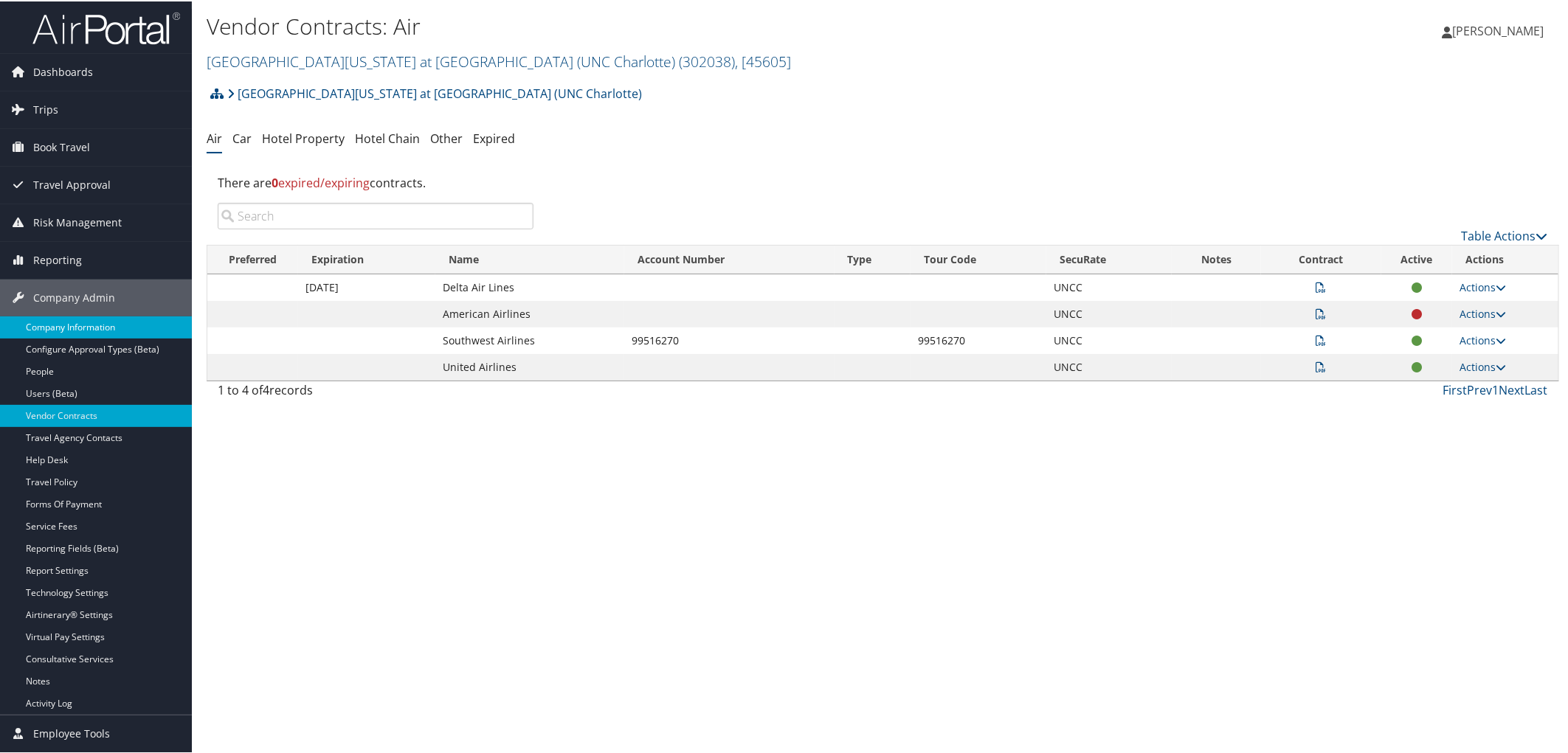
click at [113, 329] on link "Company Information" at bounding box center [96, 326] width 192 height 22
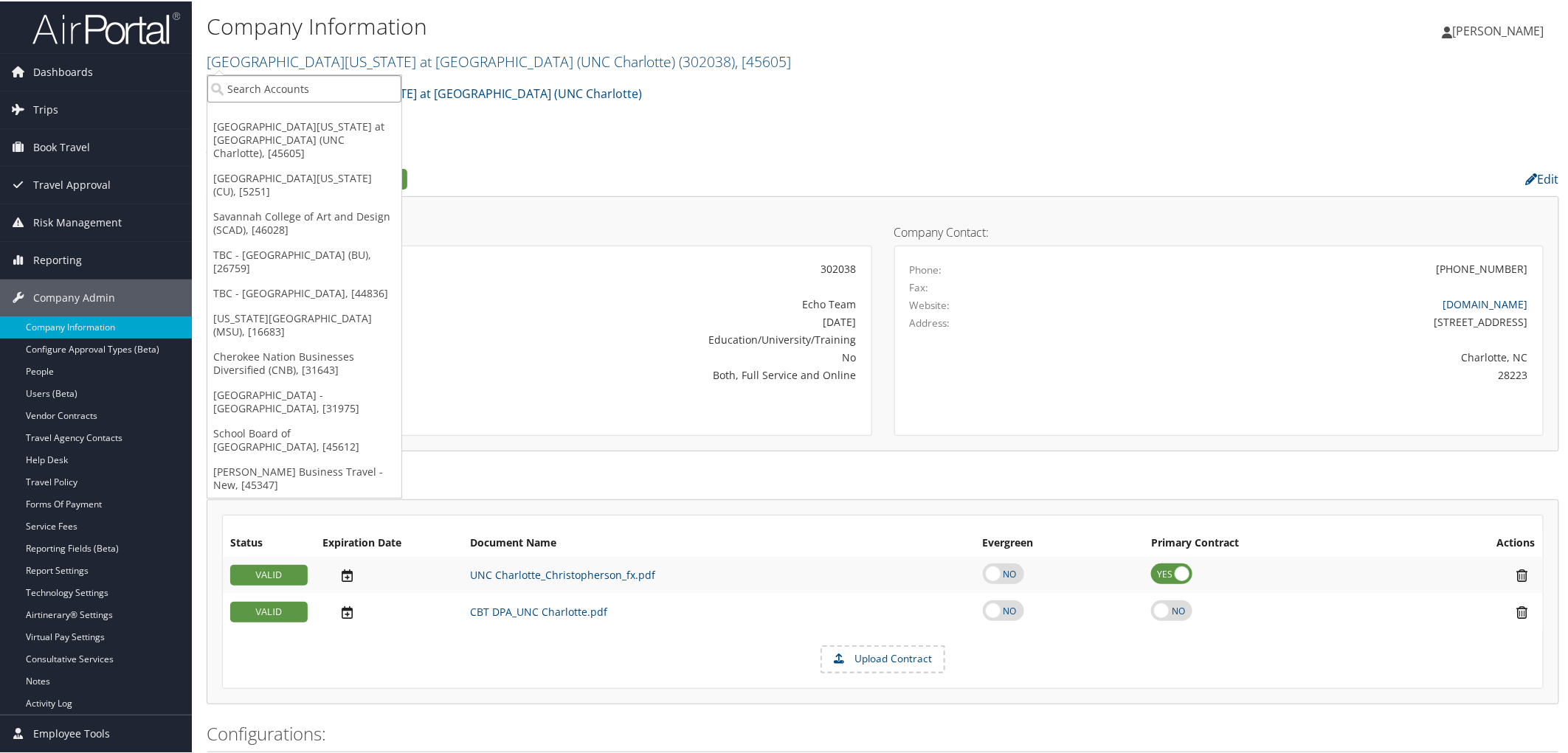
click at [327, 93] on input "search" at bounding box center [305, 88] width 194 height 27
type input "akron"
click at [327, 113] on div "IUC- University of Akron (301722), [41355]" at bounding box center [341, 114] width 284 height 14
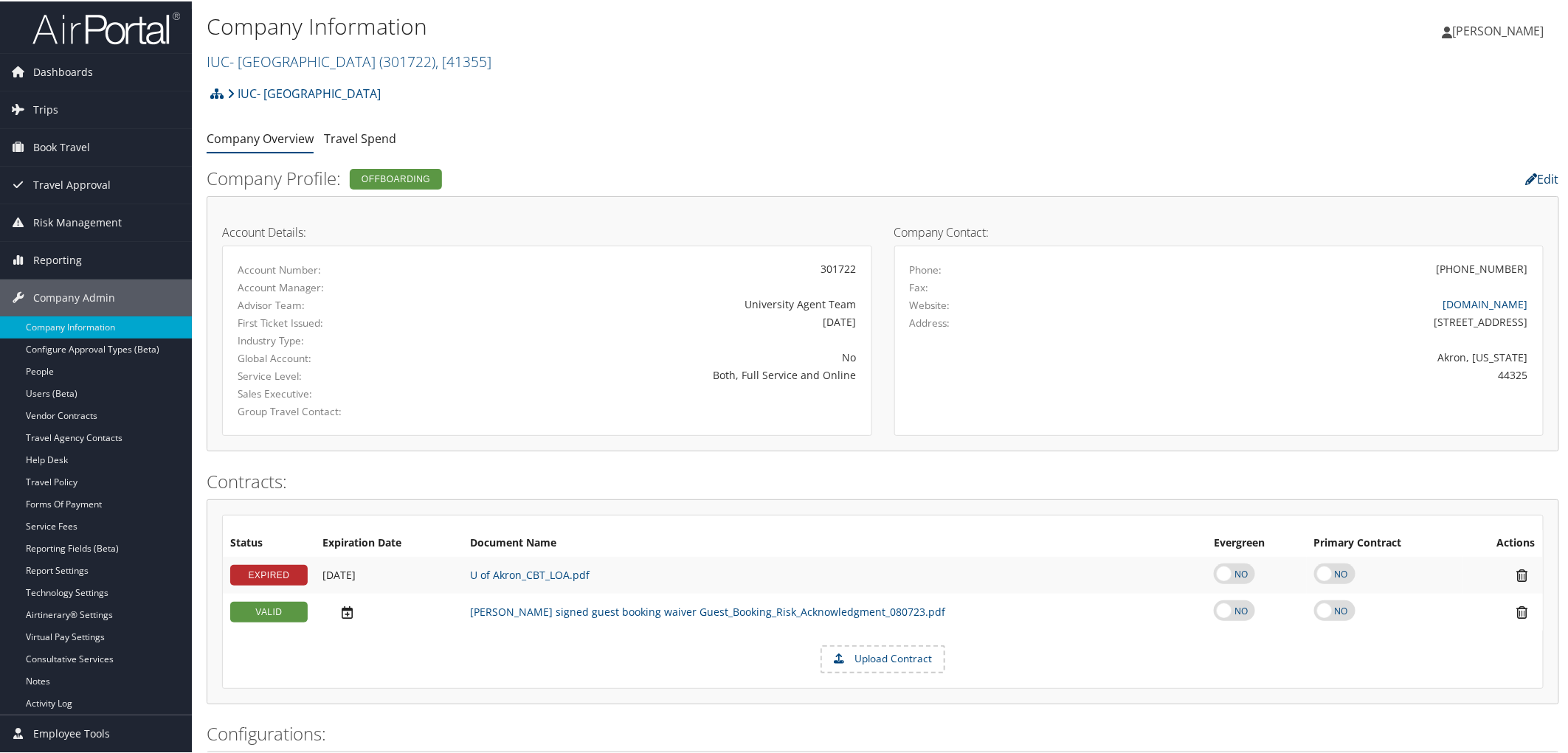
click at [1538, 179] on link "Edit" at bounding box center [1542, 177] width 33 height 16
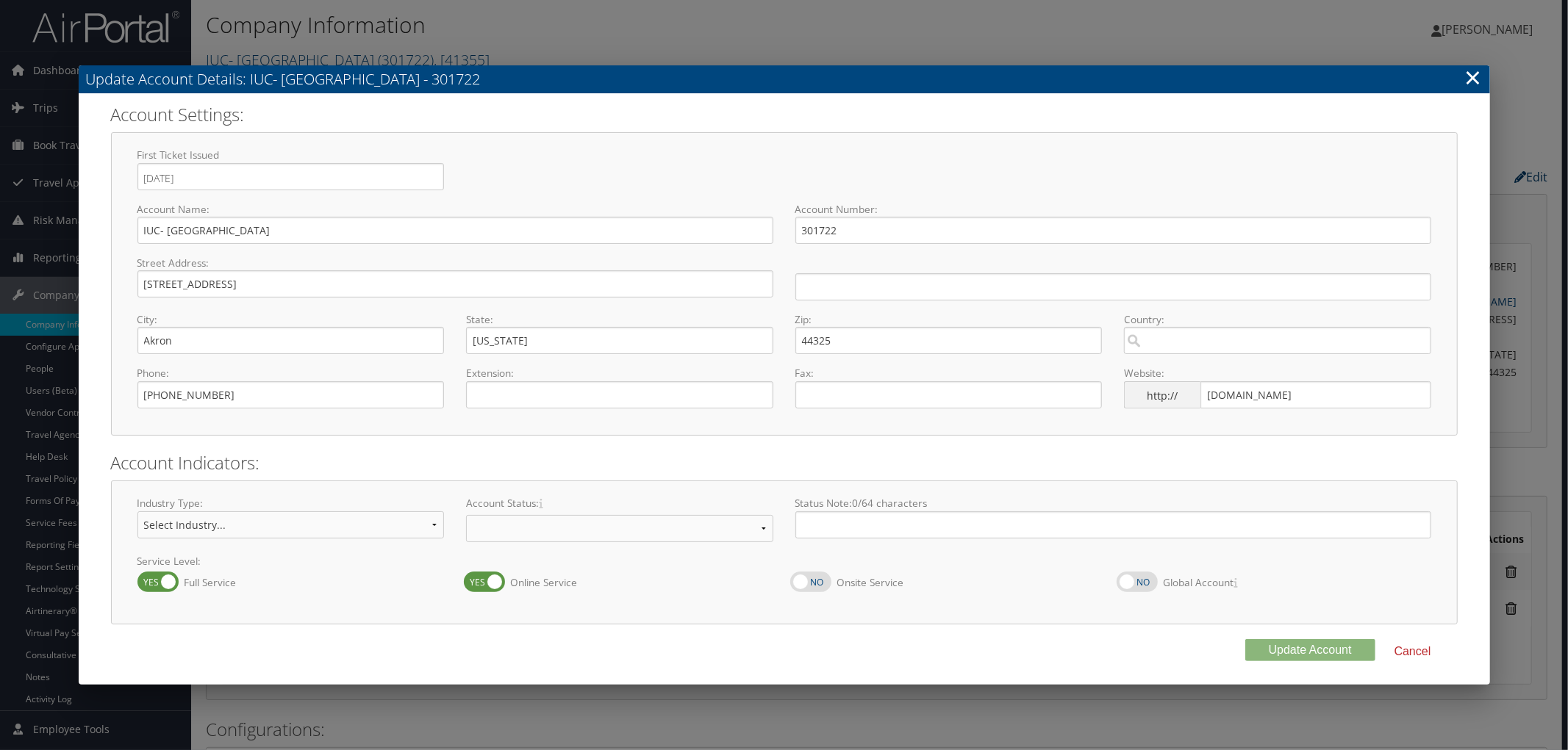
select select "13"
click at [1480, 77] on link "×" at bounding box center [1473, 77] width 17 height 29
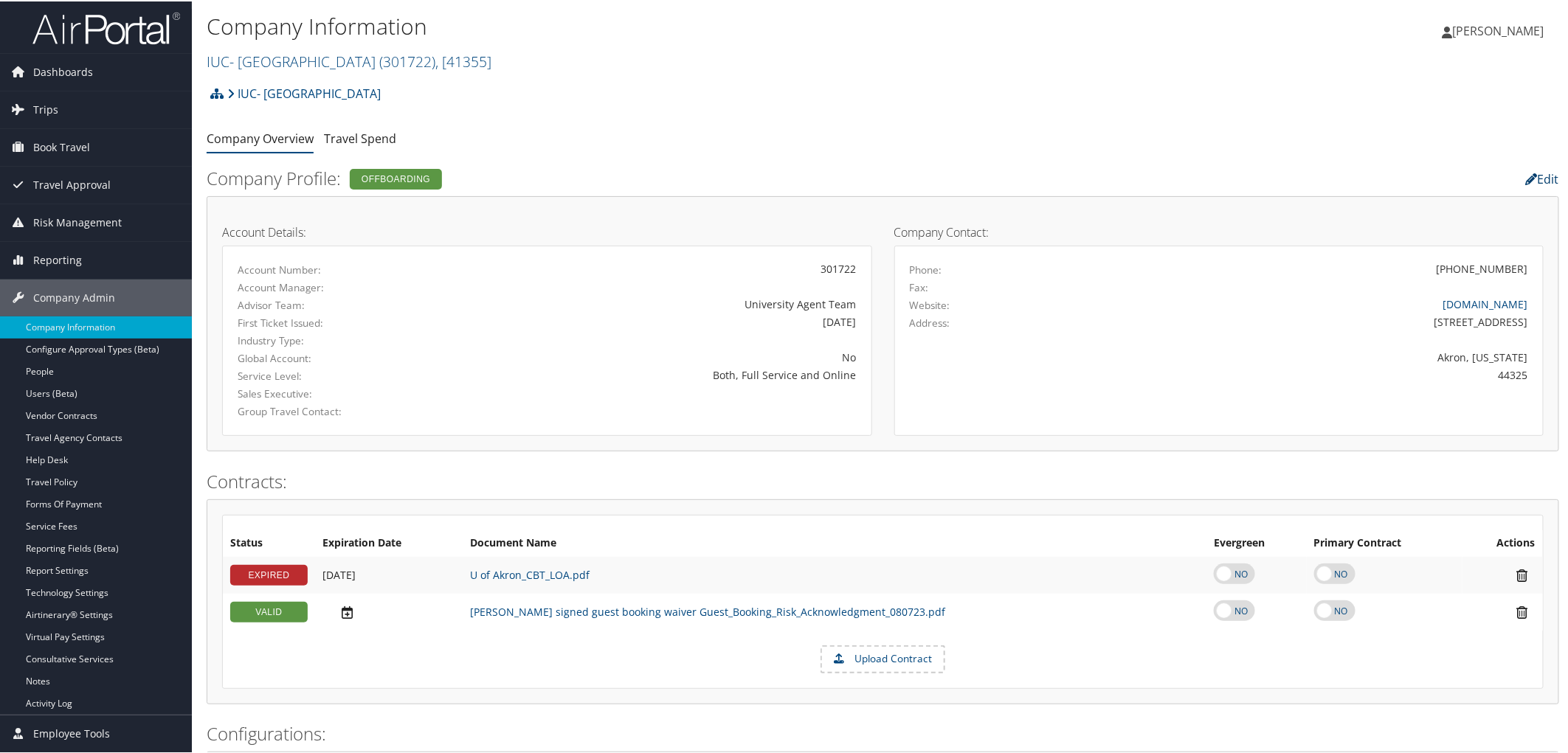
click at [1546, 175] on link "Edit" at bounding box center [1542, 177] width 33 height 16
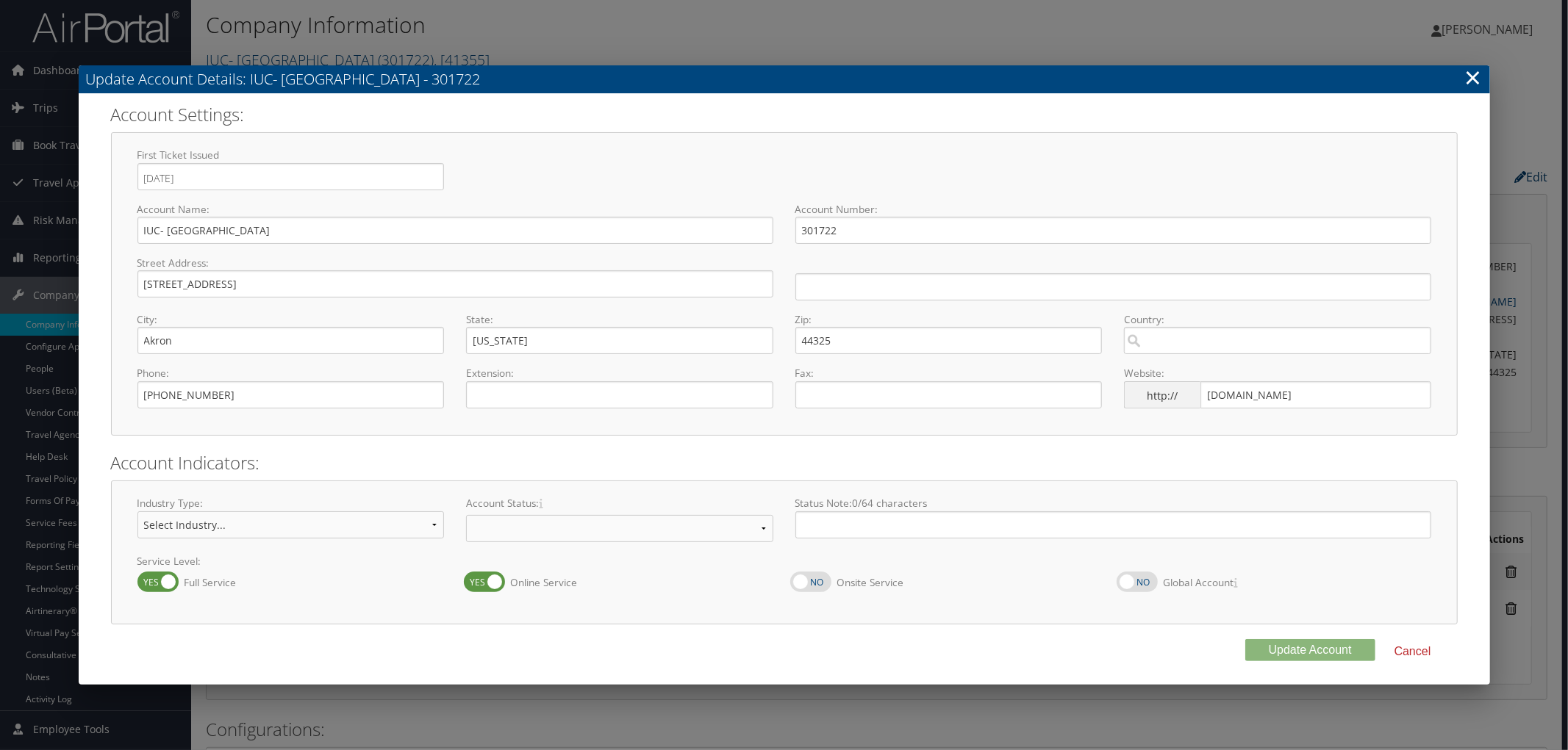
select select "13"
click at [761, 529] on select "Offboarding At Risk Inactive Active Implementing" at bounding box center [619, 529] width 307 height 27
click at [798, 460] on h2 "Account Indicators:" at bounding box center [784, 462] width 1346 height 25
click at [761, 528] on select "Offboarding At Risk Inactive Active Implementing" at bounding box center [619, 529] width 307 height 27
click at [757, 488] on div "Industry Type: Select Industry... Aerospace/Defense Agriculture/Forestry Archit…" at bounding box center [784, 551] width 1346 height 143
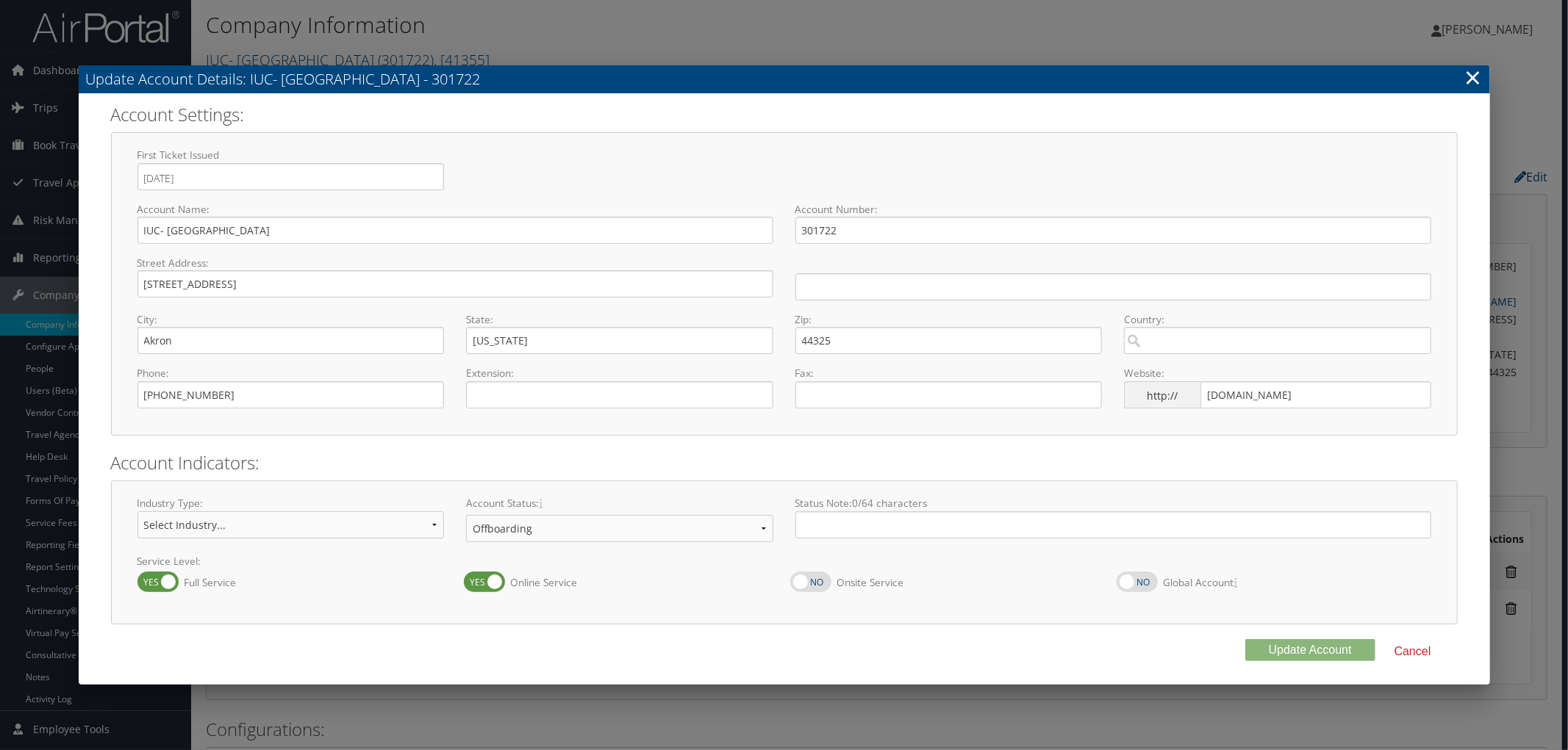
click at [1470, 77] on link "×" at bounding box center [1473, 77] width 17 height 29
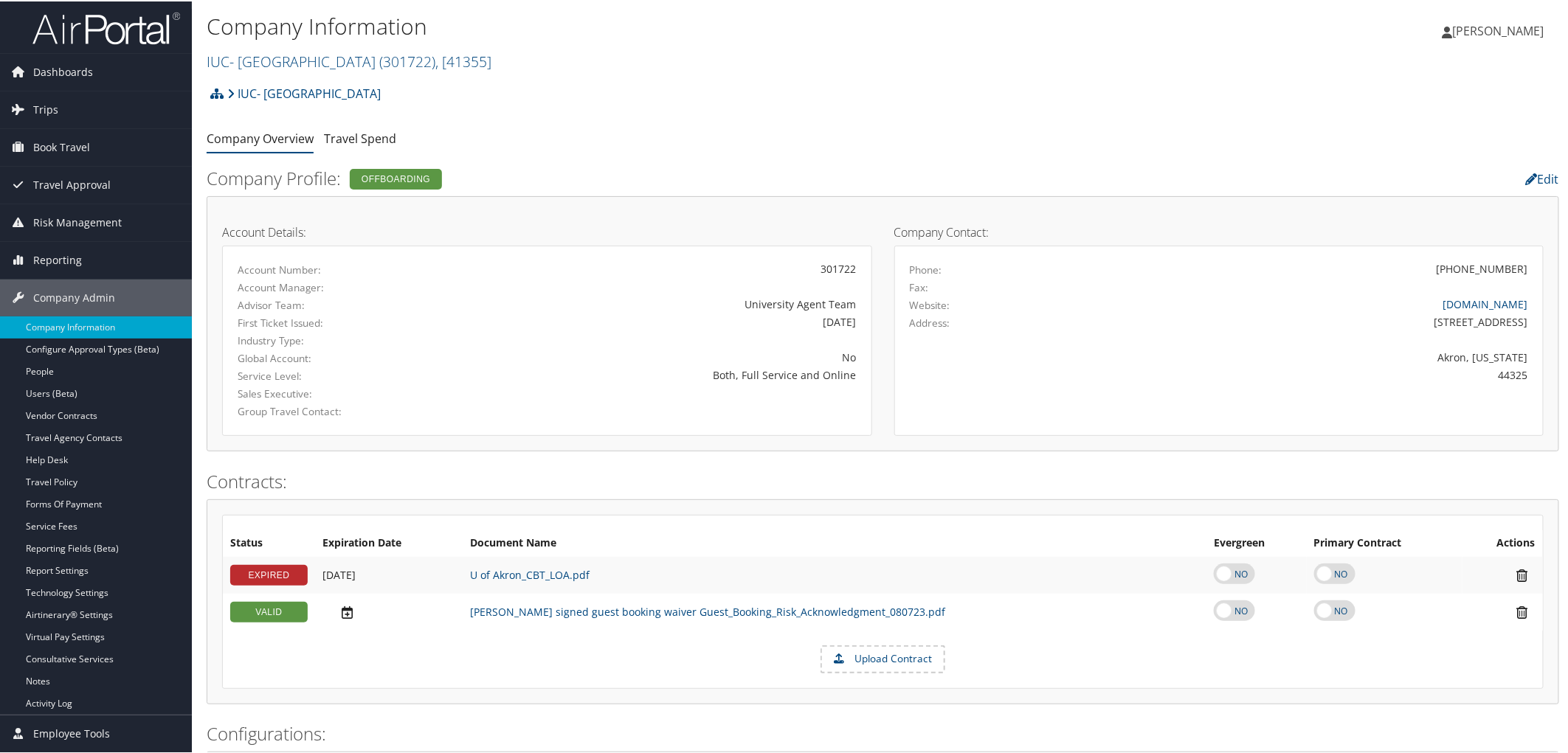
click at [1510, 26] on span "[PERSON_NAME]" at bounding box center [1499, 29] width 92 height 16
click at [1390, 259] on link "Sign Out" at bounding box center [1460, 265] width 165 height 25
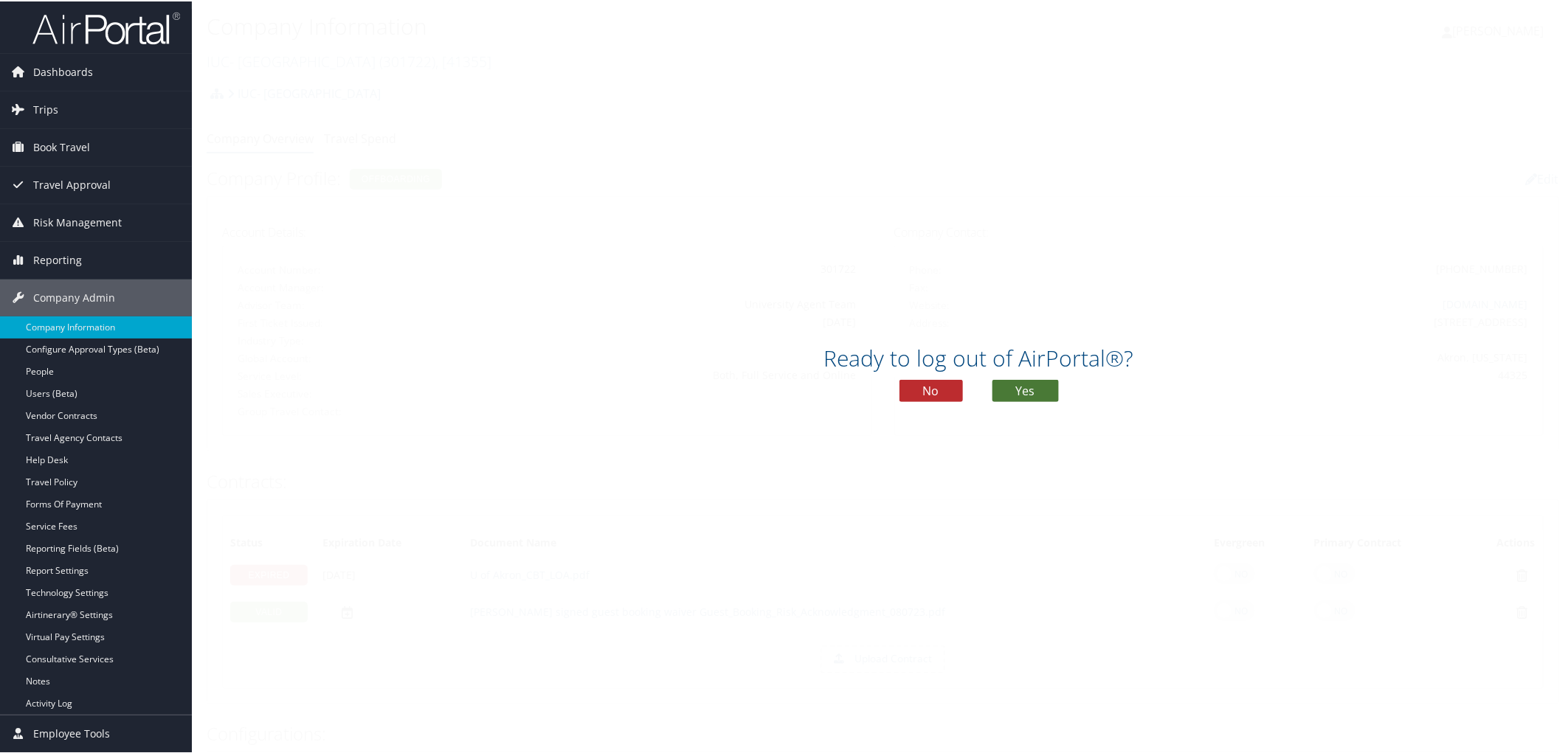
click at [1027, 381] on button "Yes" at bounding box center [1025, 390] width 67 height 22
